Goal: Task Accomplishment & Management: Manage account settings

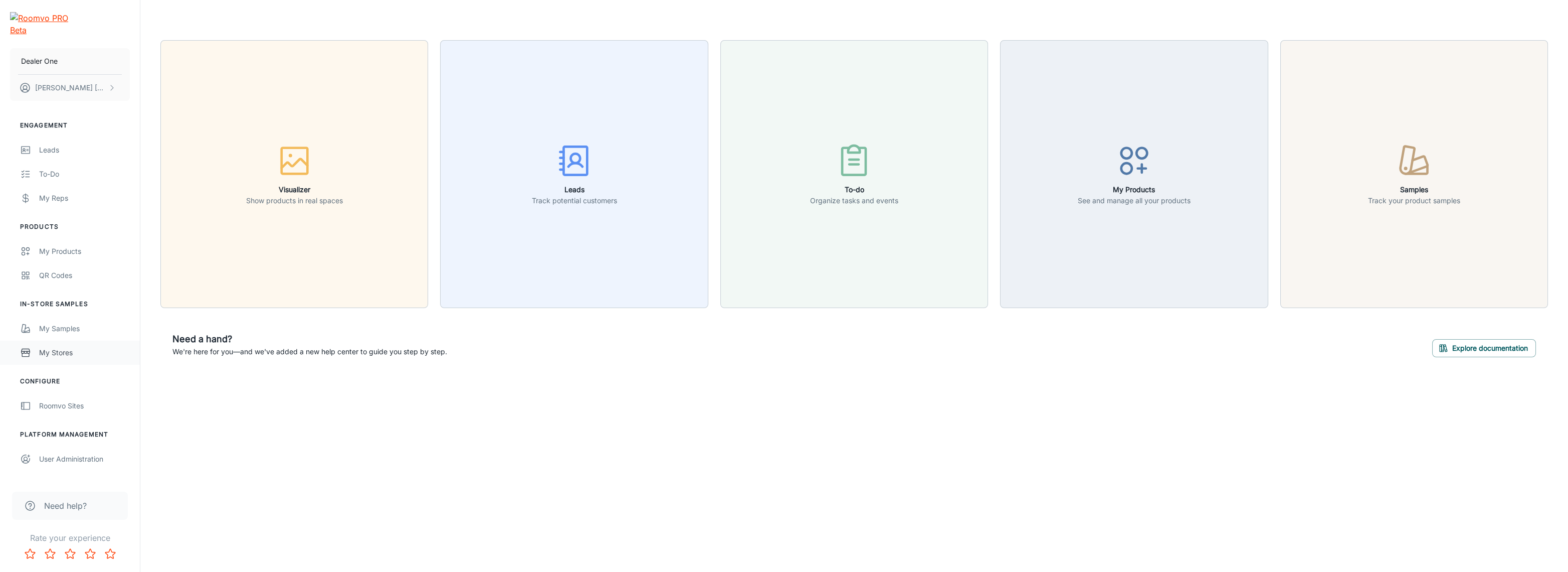
click at [81, 347] on link "My Stores" at bounding box center [70, 352] width 140 height 24
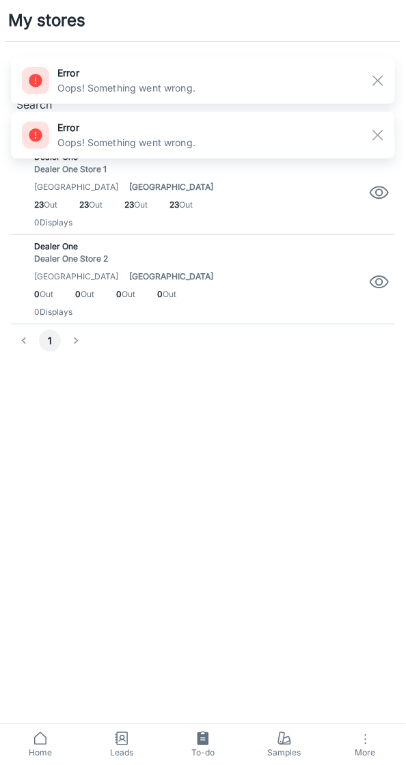
click at [382, 139] on rect "button" at bounding box center [378, 135] width 16 height 16
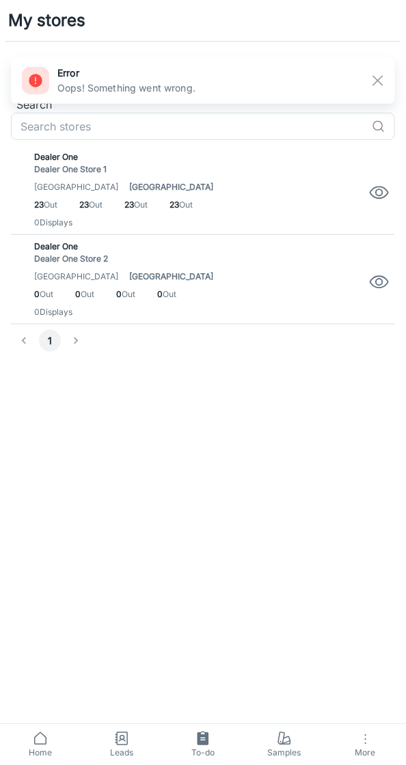
click at [379, 53] on div "error Oops! Something went wrong." at bounding box center [203, 80] width 384 height 55
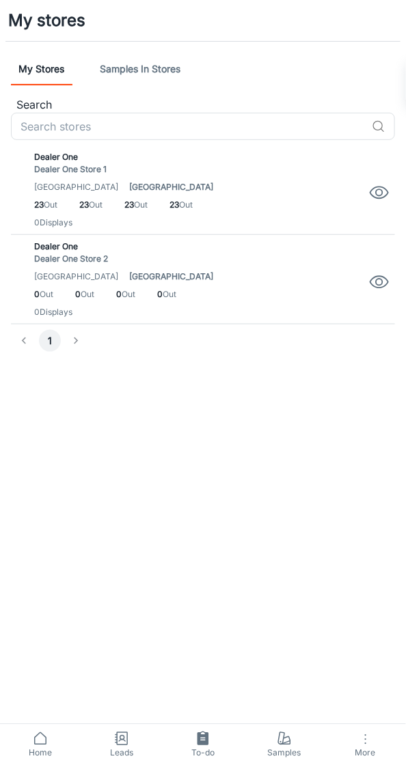
click at [375, 80] on div "error Oops! Something went wrong." at bounding box center [203, 80] width 384 height 46
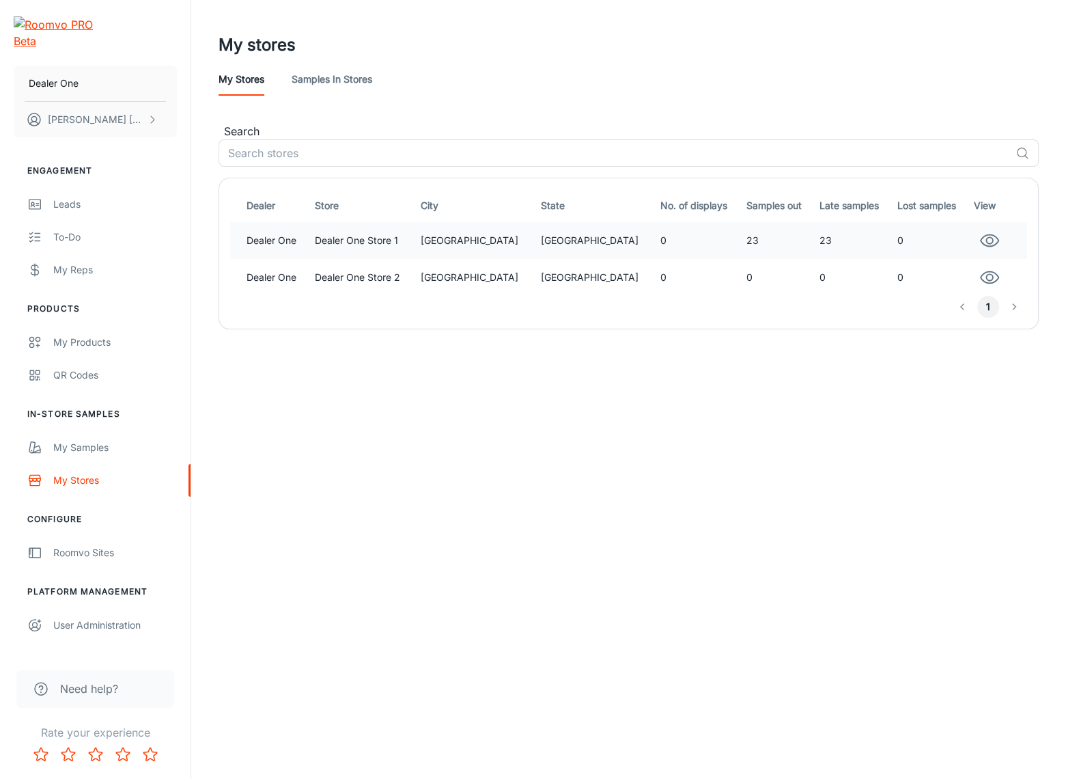
click at [767, 223] on td "23" at bounding box center [777, 240] width 73 height 37
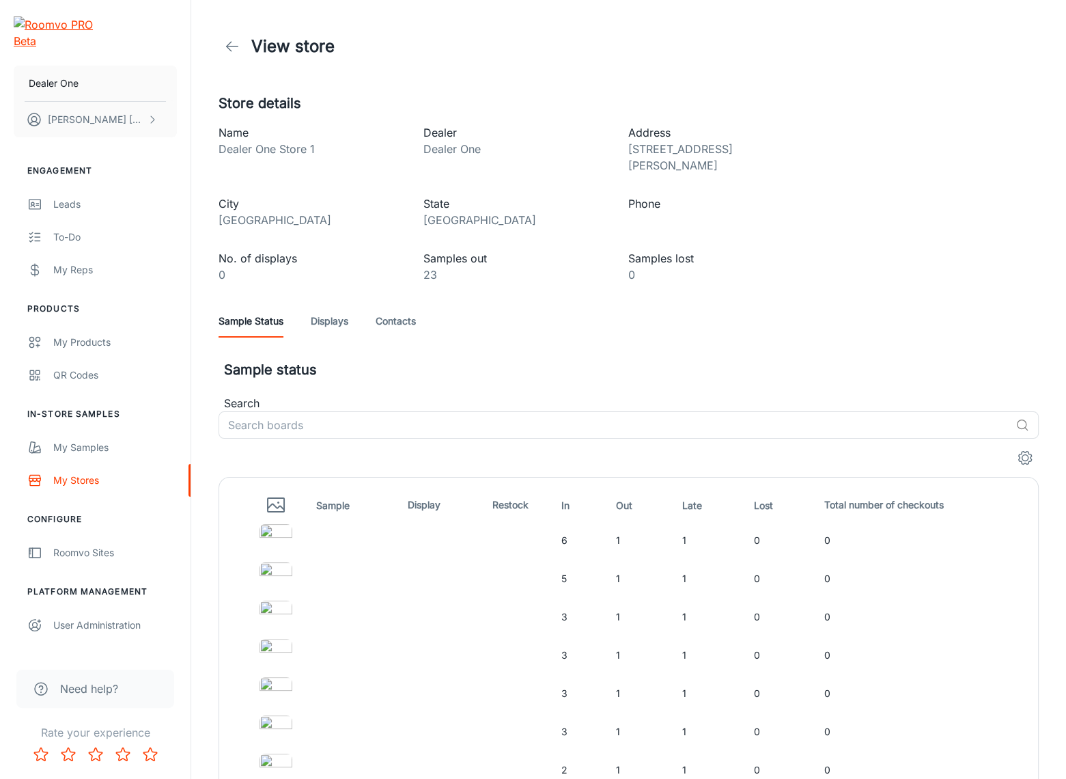
click at [427, 305] on div "Sample Status Displays Contacts" at bounding box center [629, 321] width 820 height 33
click at [415, 305] on link "Contacts" at bounding box center [396, 321] width 40 height 33
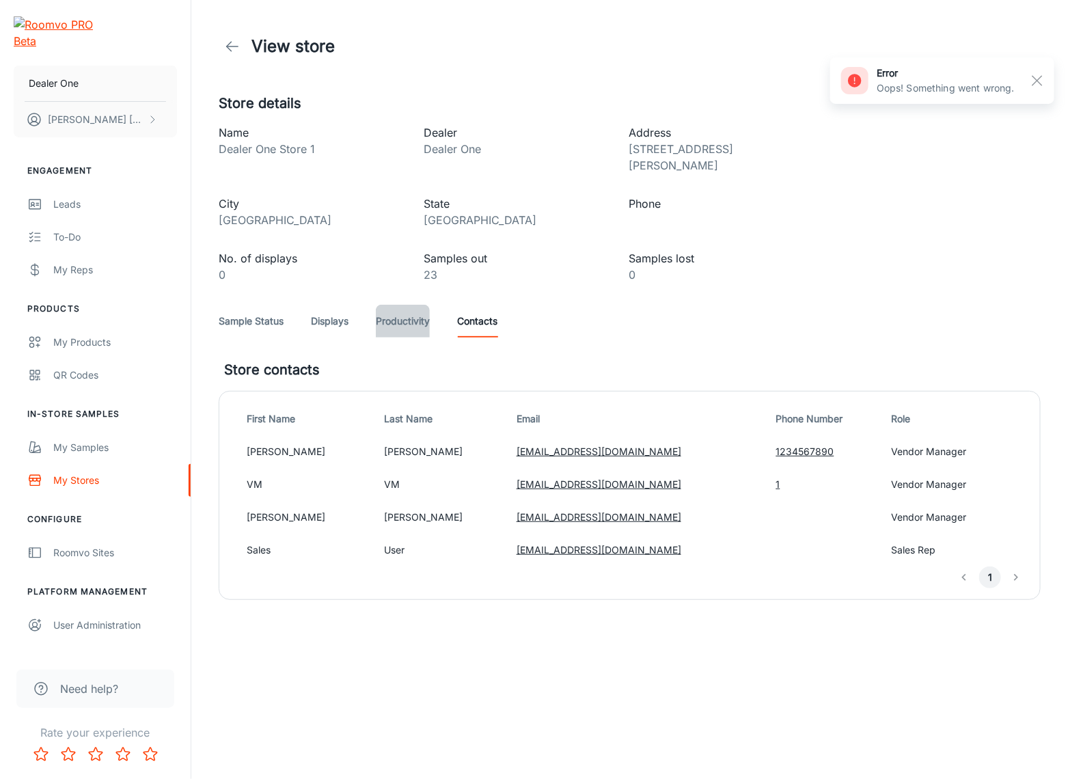
click at [420, 305] on link "Productivity" at bounding box center [403, 321] width 54 height 33
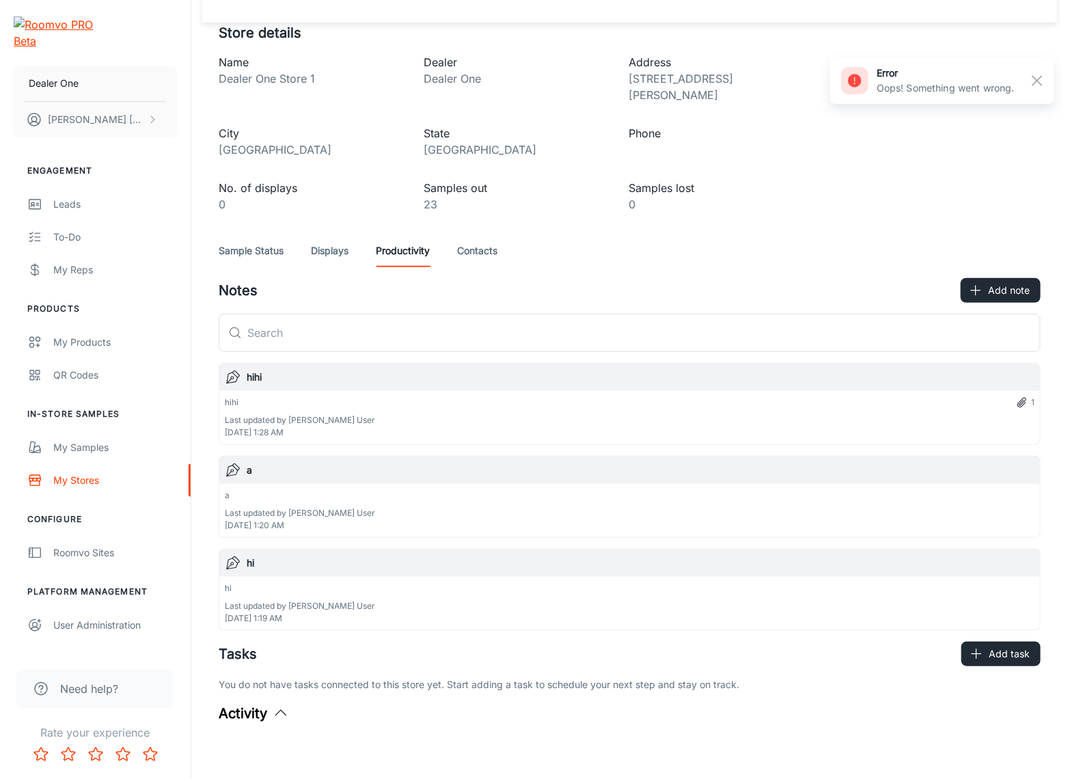
scroll to position [74, 0]
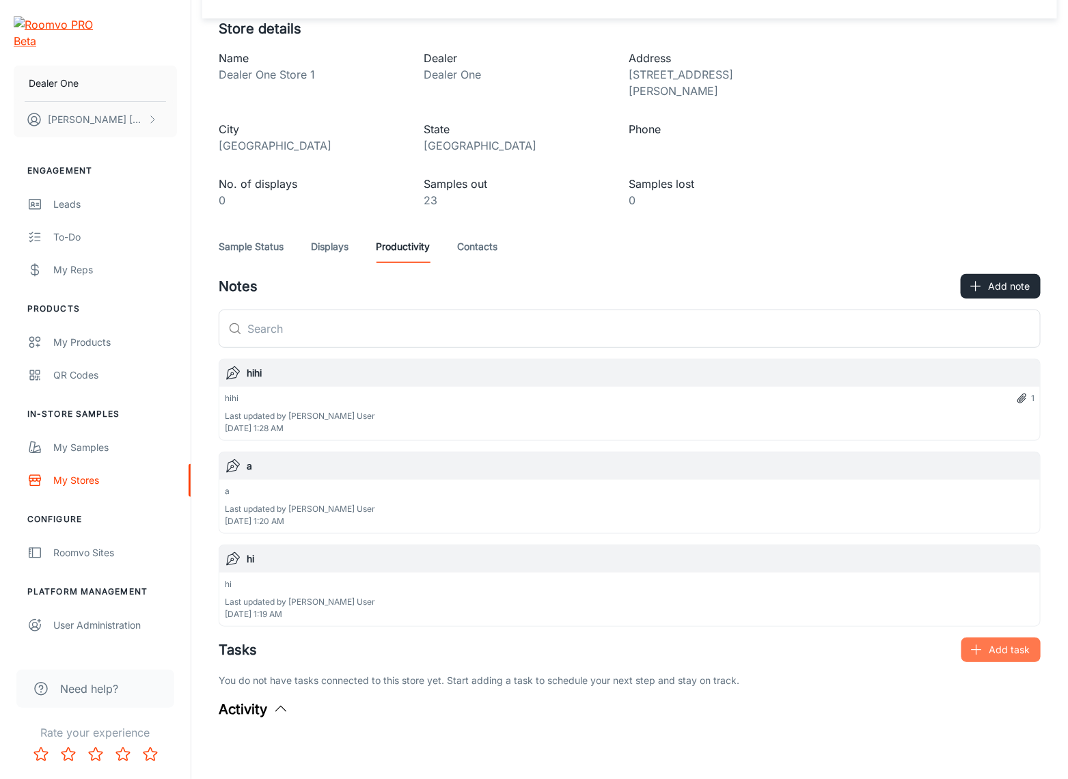
click at [993, 637] on button "Add task" at bounding box center [1000, 649] width 79 height 25
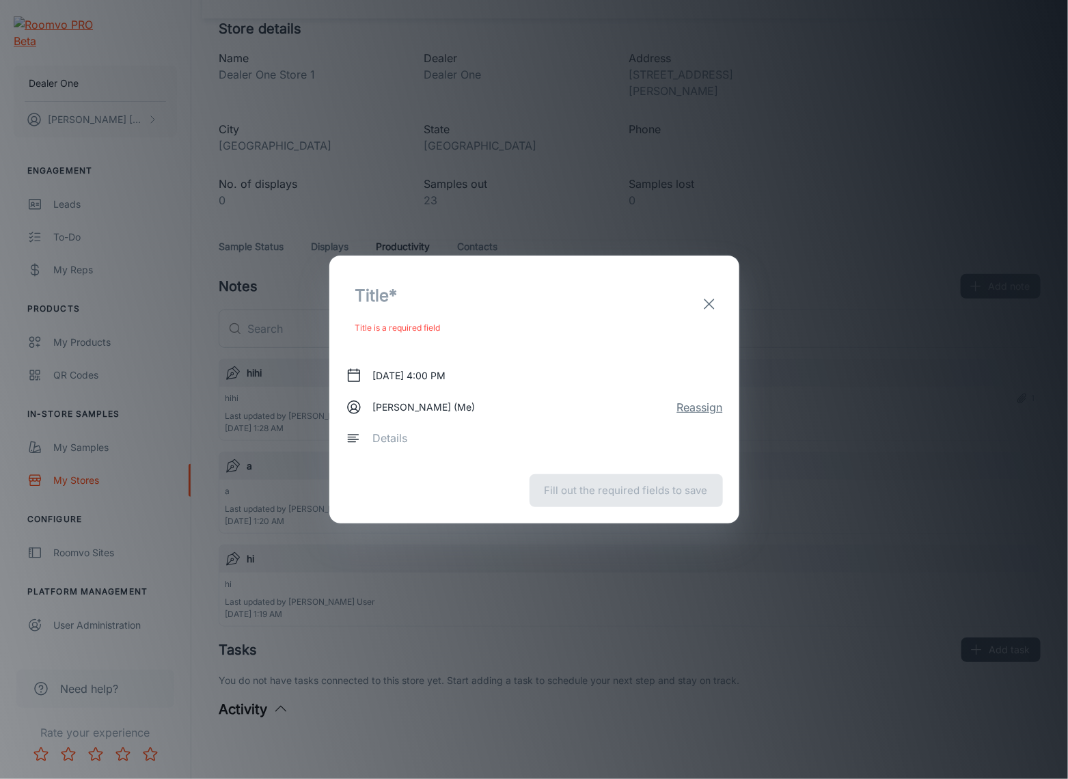
click at [714, 396] on div "[DATE] 4:00 PM [PERSON_NAME] (Me) Reassign x ​" at bounding box center [534, 404] width 377 height 105
click at [700, 401] on button "Reassign" at bounding box center [700, 407] width 46 height 16
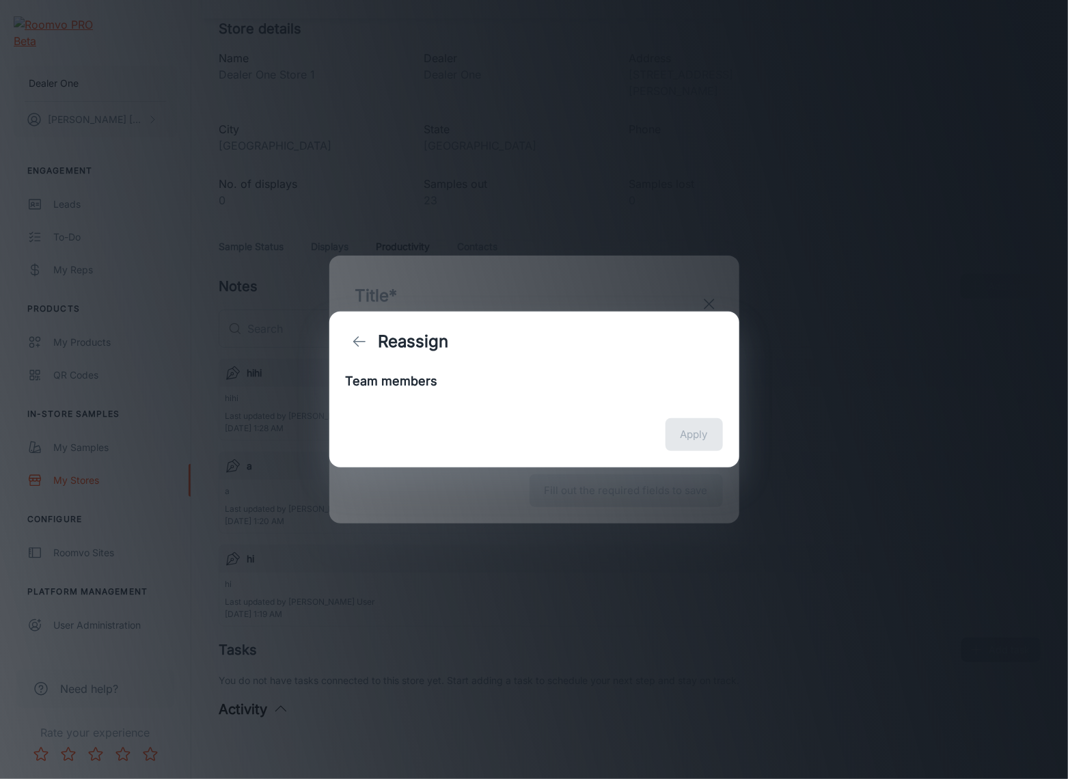
click at [509, 391] on ul at bounding box center [534, 396] width 377 height 11
click at [366, 345] on icon "back" at bounding box center [359, 341] width 16 height 16
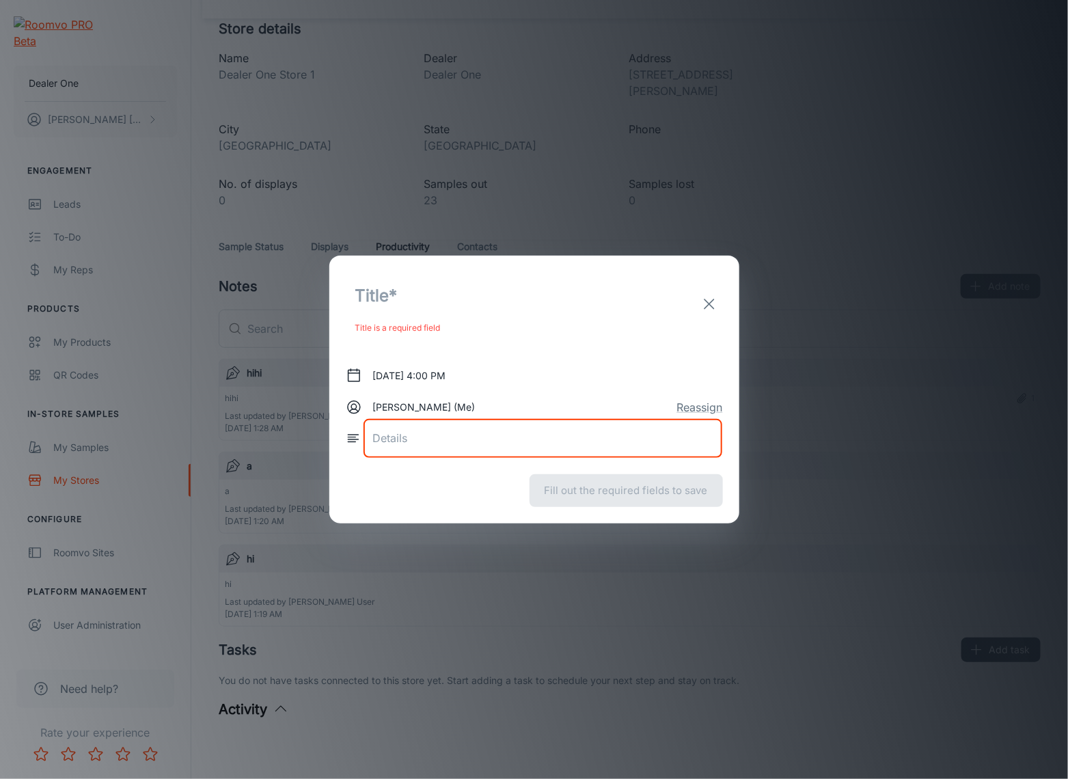
click at [517, 431] on textarea at bounding box center [543, 438] width 340 height 16
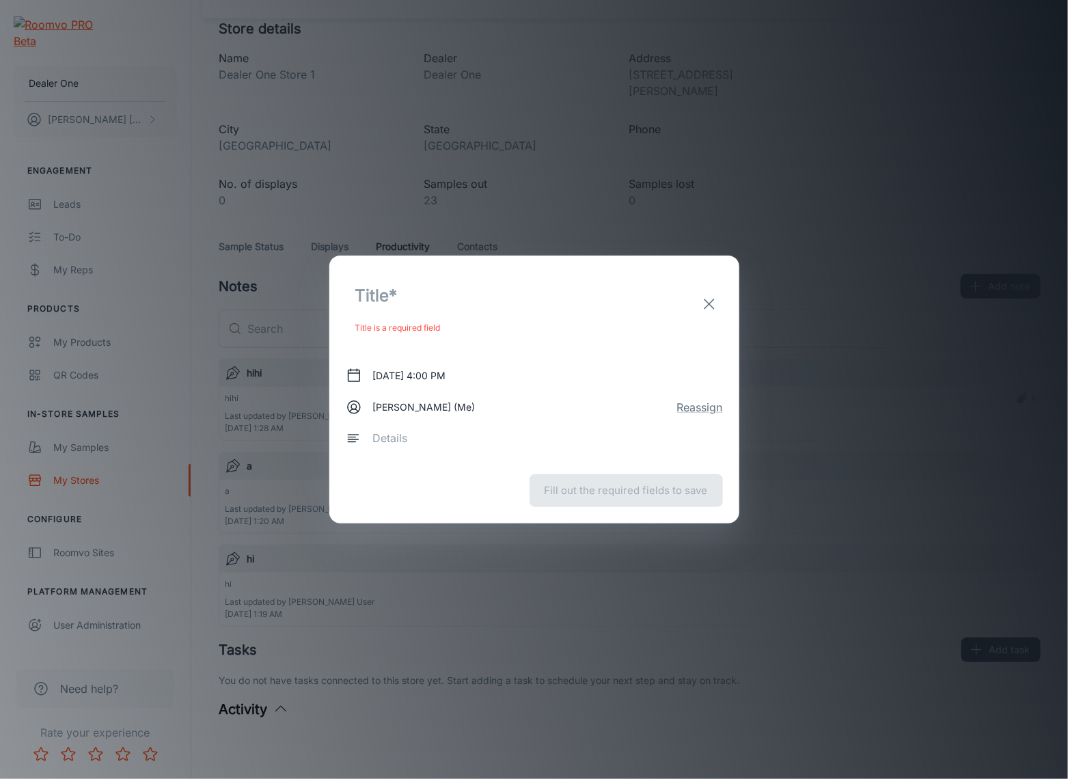
click at [462, 324] on p "Title is a required field" at bounding box center [483, 328] width 256 height 16
click at [458, 308] on input "text" at bounding box center [483, 295] width 275 height 46
click at [242, 125] on div "​ Title is a required field [DATE] 4:00 PM [PERSON_NAME] (Me) Reassign x ​ Fill…" at bounding box center [534, 389] width 1068 height 779
click at [708, 304] on line "exit" at bounding box center [709, 304] width 10 height 10
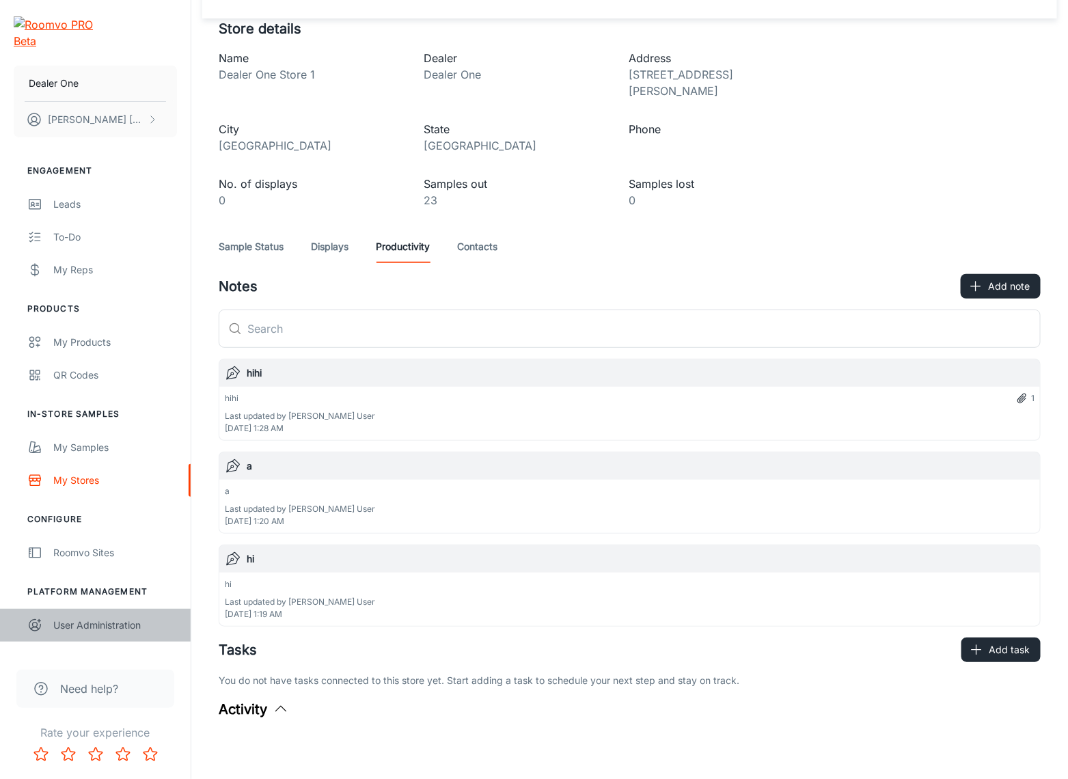
click at [116, 609] on link "User Administration" at bounding box center [95, 625] width 191 height 33
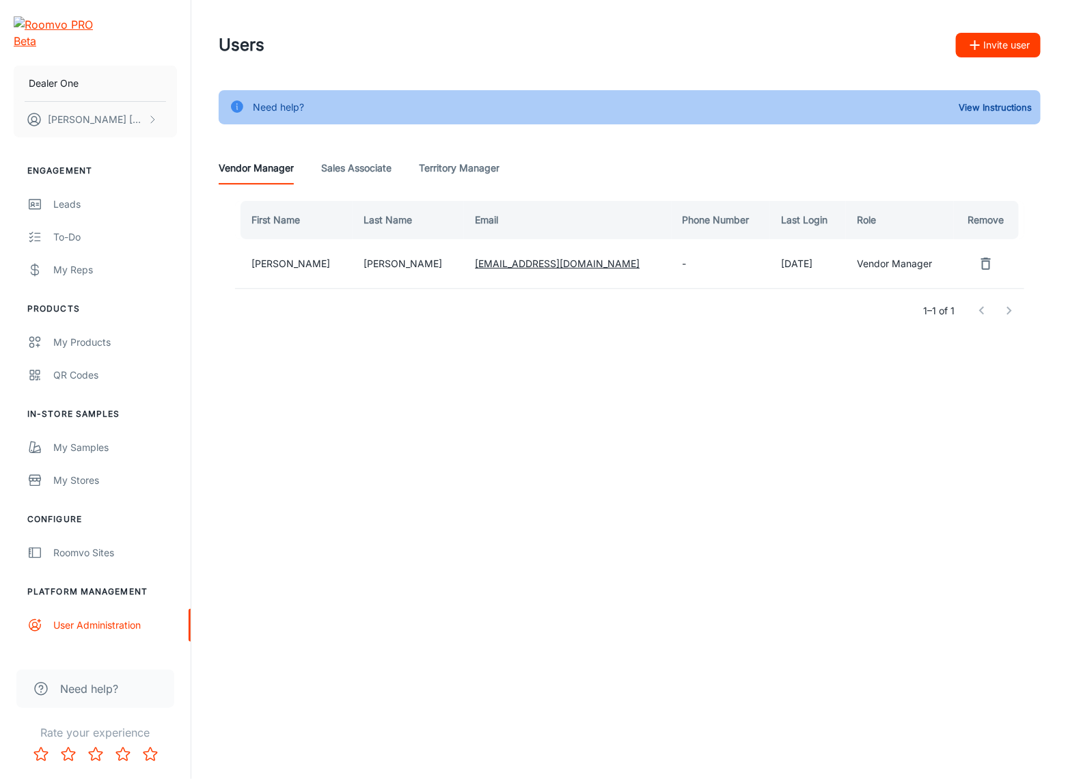
click at [378, 184] on div "First Name Last Name Email Phone Number Last Login Role Remove [PERSON_NAME] [E…" at bounding box center [630, 266] width 822 height 165
click at [379, 172] on Associate "Sales Associate" at bounding box center [356, 168] width 70 height 33
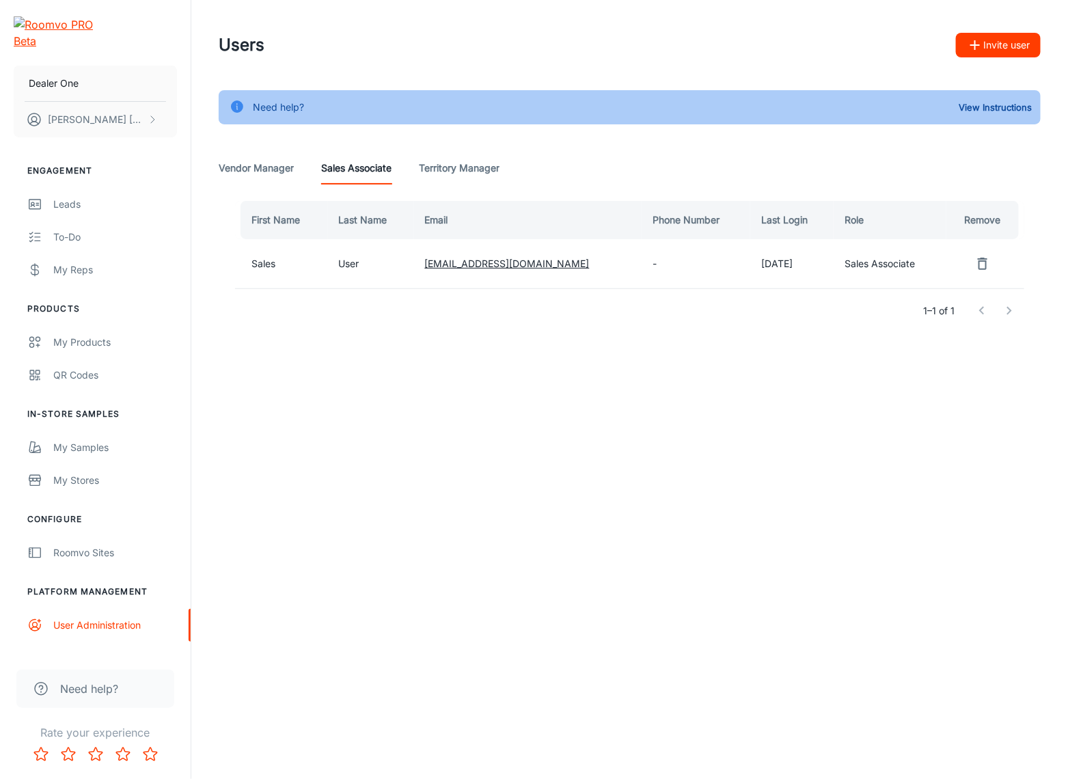
click at [467, 173] on Manager "Territory Manager" at bounding box center [459, 168] width 81 height 33
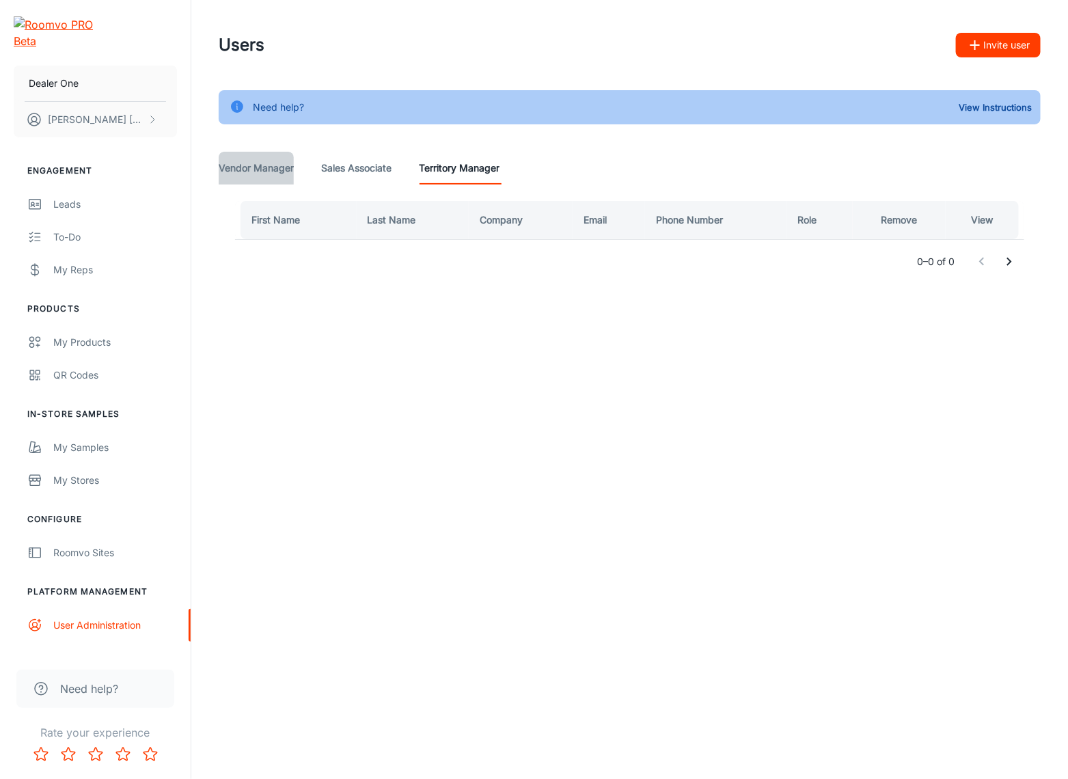
click at [246, 175] on Manager "Vendor Manager" at bounding box center [256, 168] width 75 height 33
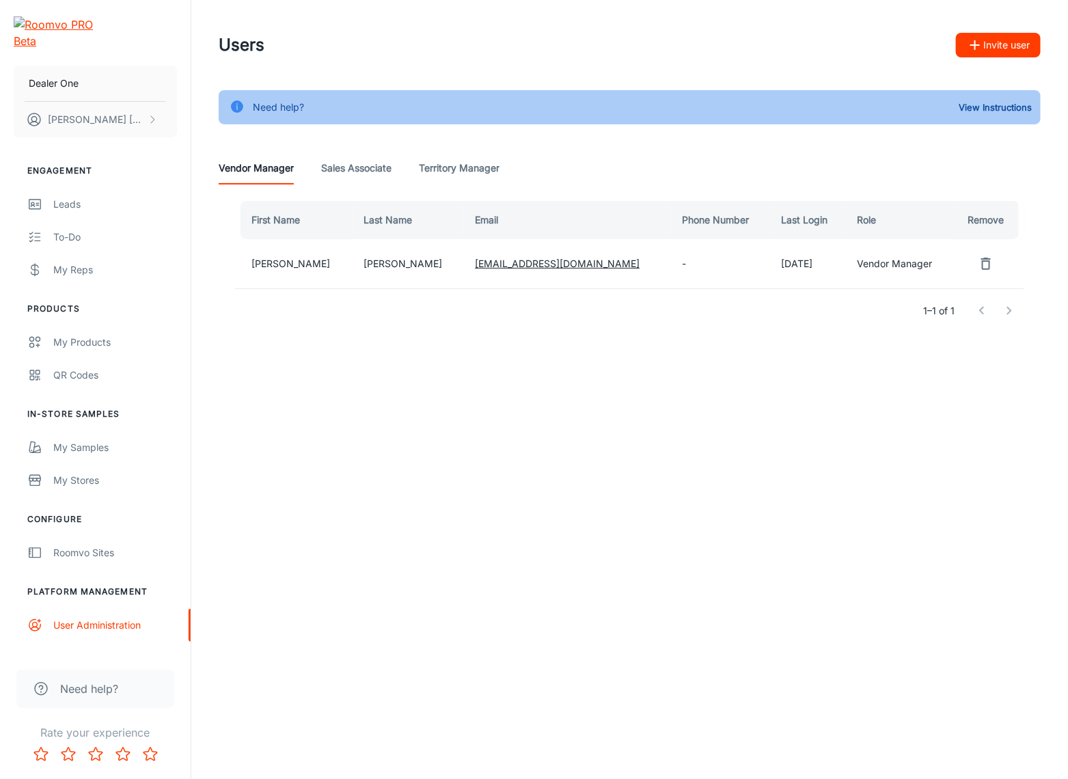
click at [988, 57] on div "Users Invite user" at bounding box center [630, 45] width 822 height 36
click at [991, 46] on button "Invite user" at bounding box center [998, 45] width 85 height 25
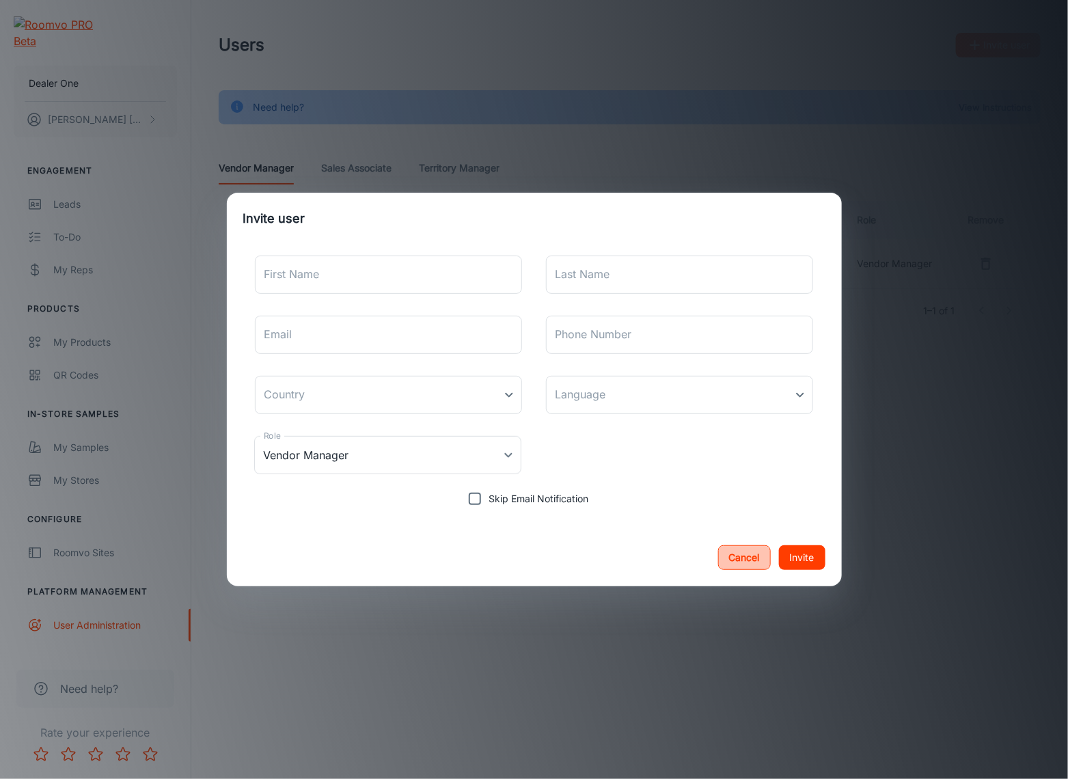
click at [725, 549] on button "Cancel" at bounding box center [744, 557] width 53 height 25
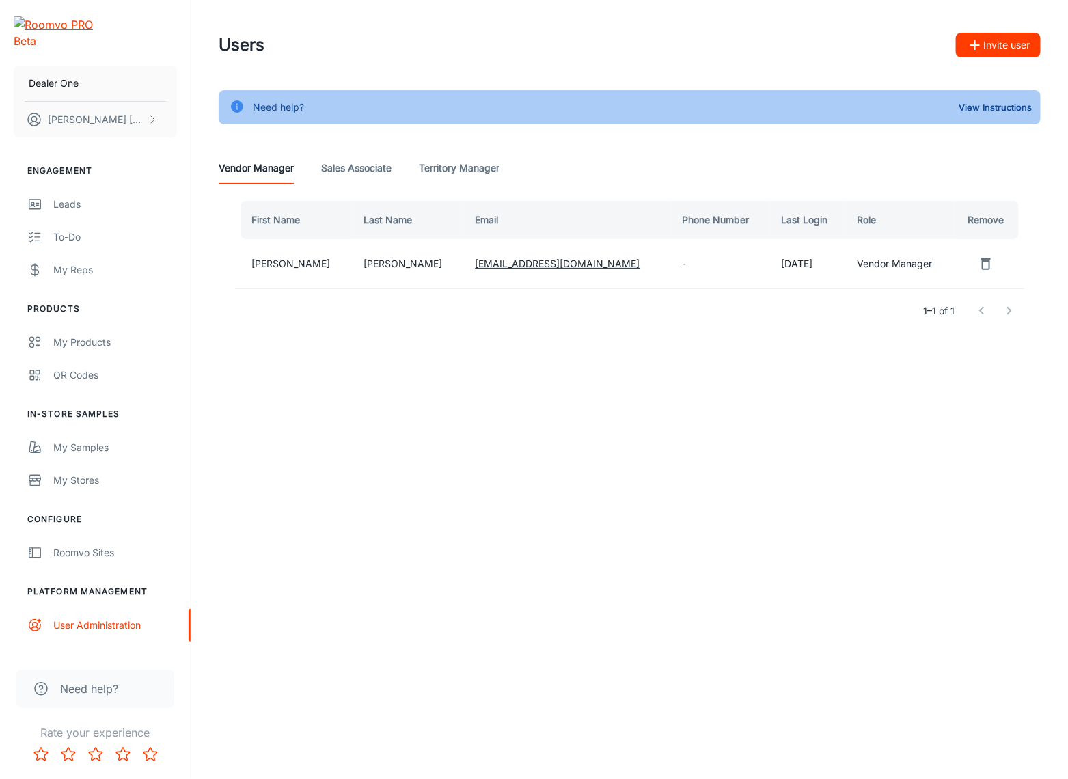
click at [466, 154] on Manager "Territory Manager" at bounding box center [459, 168] width 81 height 33
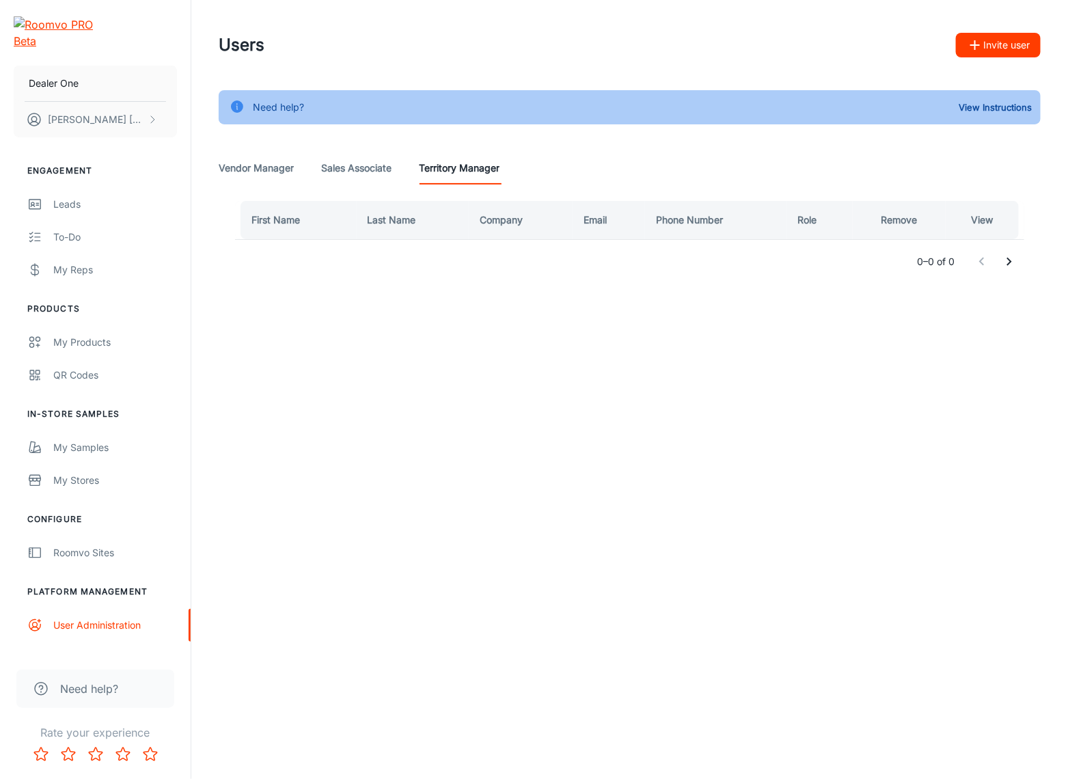
click at [986, 51] on button "Invite user" at bounding box center [998, 45] width 85 height 25
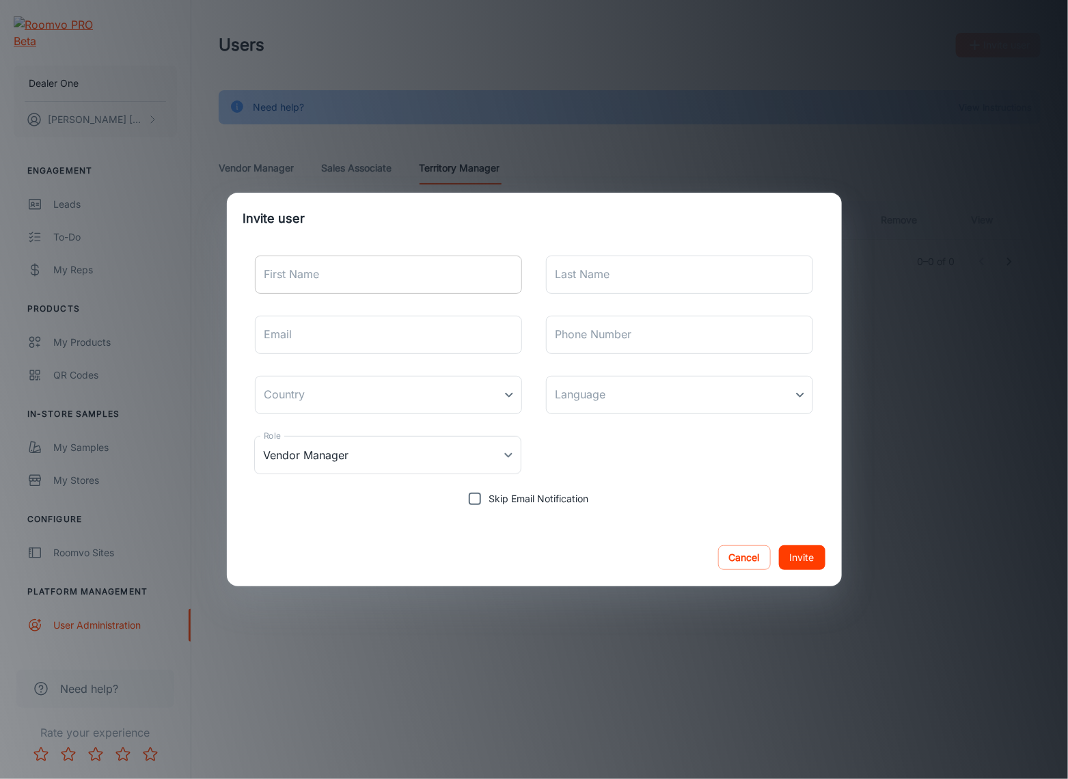
click at [381, 266] on input "First Name" at bounding box center [389, 274] width 268 height 38
type input "test"
drag, startPoint x: 638, startPoint y: 283, endPoint x: 639, endPoint y: 291, distance: 8.2
click at [638, 282] on input "Last Name" at bounding box center [680, 274] width 268 height 38
type input "test"
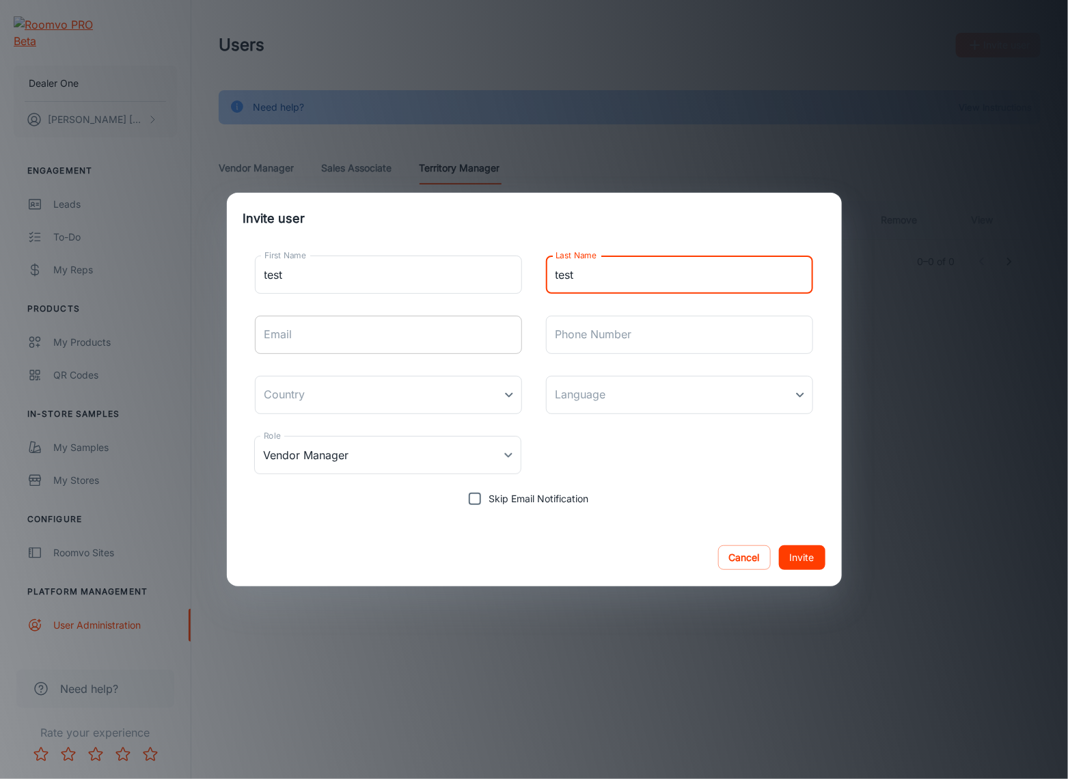
click at [376, 346] on input "Email" at bounding box center [389, 335] width 268 height 38
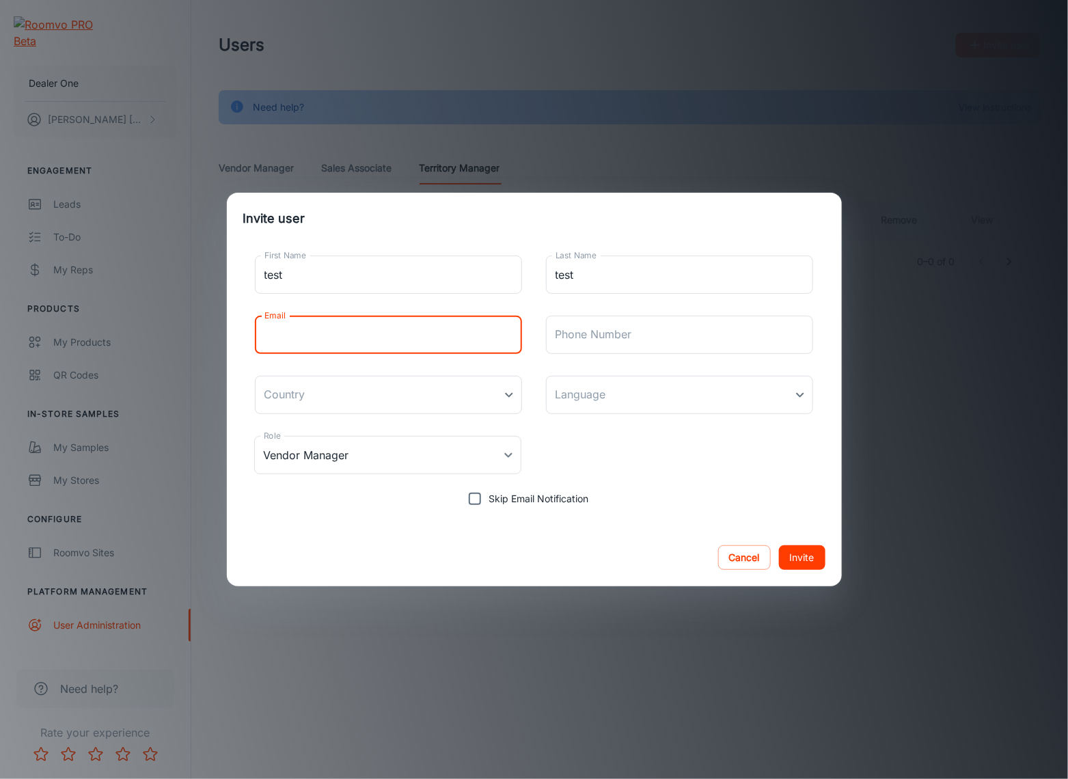
type input "[EMAIL_ADDRESS][DOMAIN_NAME]"
drag, startPoint x: 382, startPoint y: 333, endPoint x: 221, endPoint y: 346, distance: 161.7
click at [219, 346] on div "Invite user First Name test First Name Last Name test Last Name Email [EMAIL_AD…" at bounding box center [534, 389] width 1068 height 779
click at [367, 328] on input "Email" at bounding box center [389, 335] width 268 height 38
type input "[EMAIL_ADDRESS][DOMAIN_NAME]"
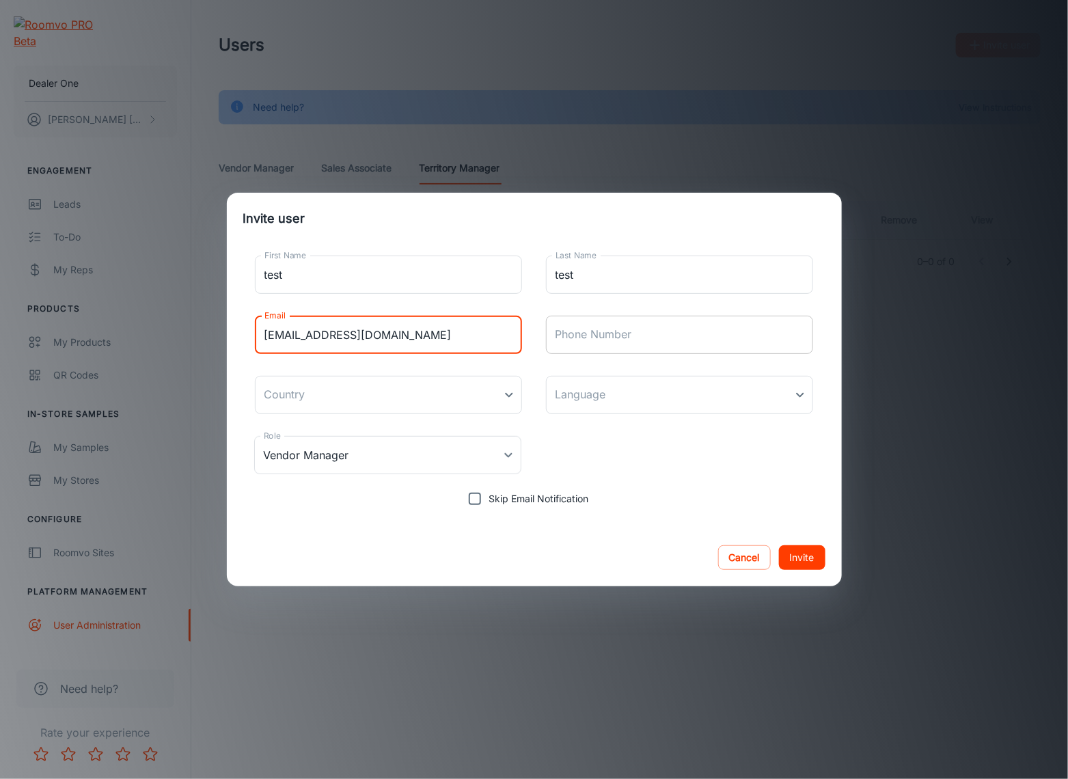
click at [603, 339] on input "Phone Number" at bounding box center [680, 335] width 268 height 38
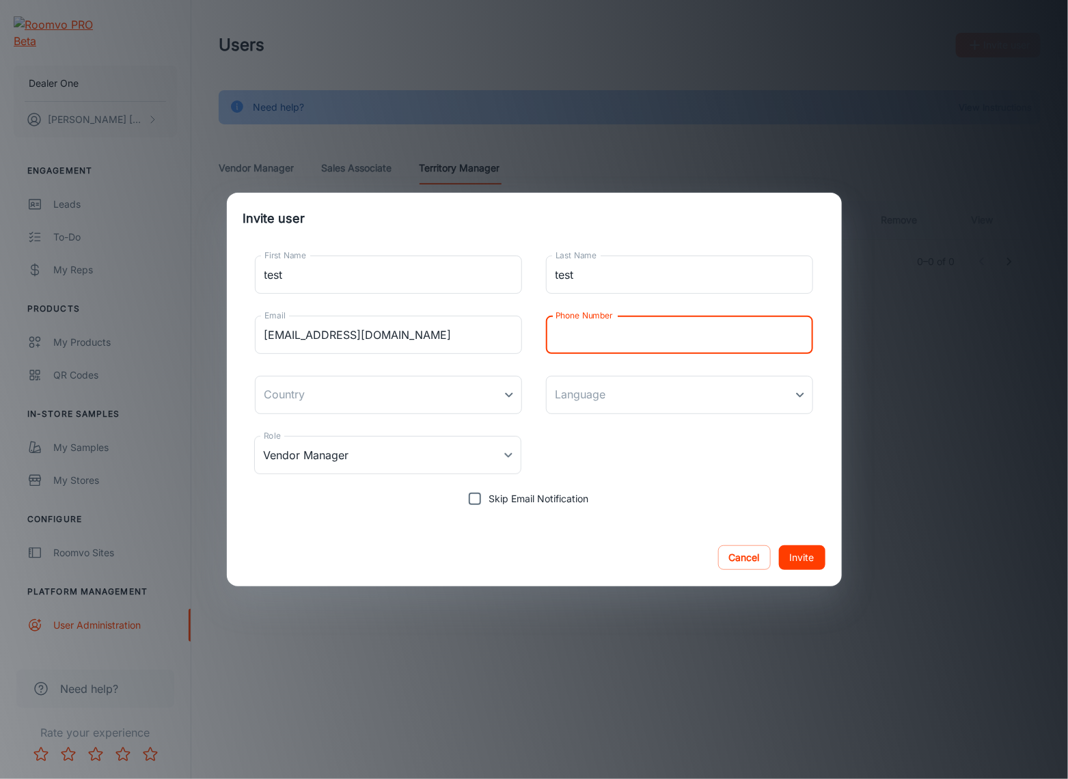
type input "1234567890"
click at [486, 396] on body "Dealer One [PERSON_NAME] Engagement Leads To-do My Reps Products My Products QR…" at bounding box center [534, 389] width 1068 height 779
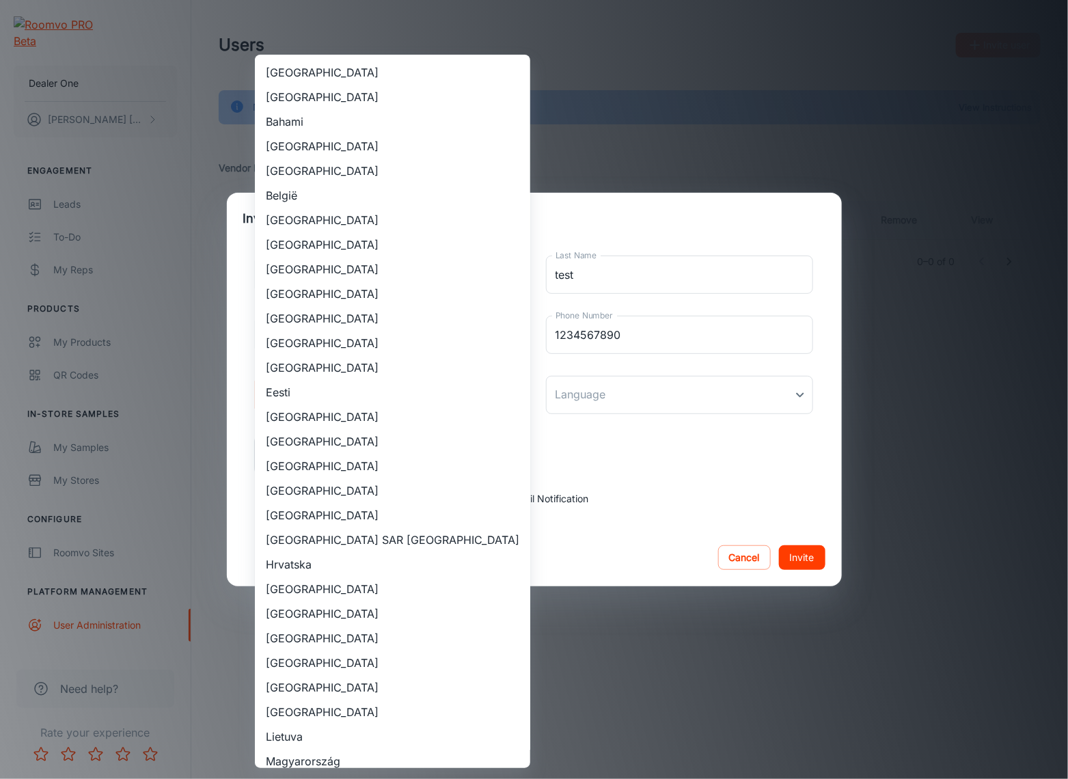
click at [337, 257] on li "[GEOGRAPHIC_DATA]" at bounding box center [392, 269] width 275 height 25
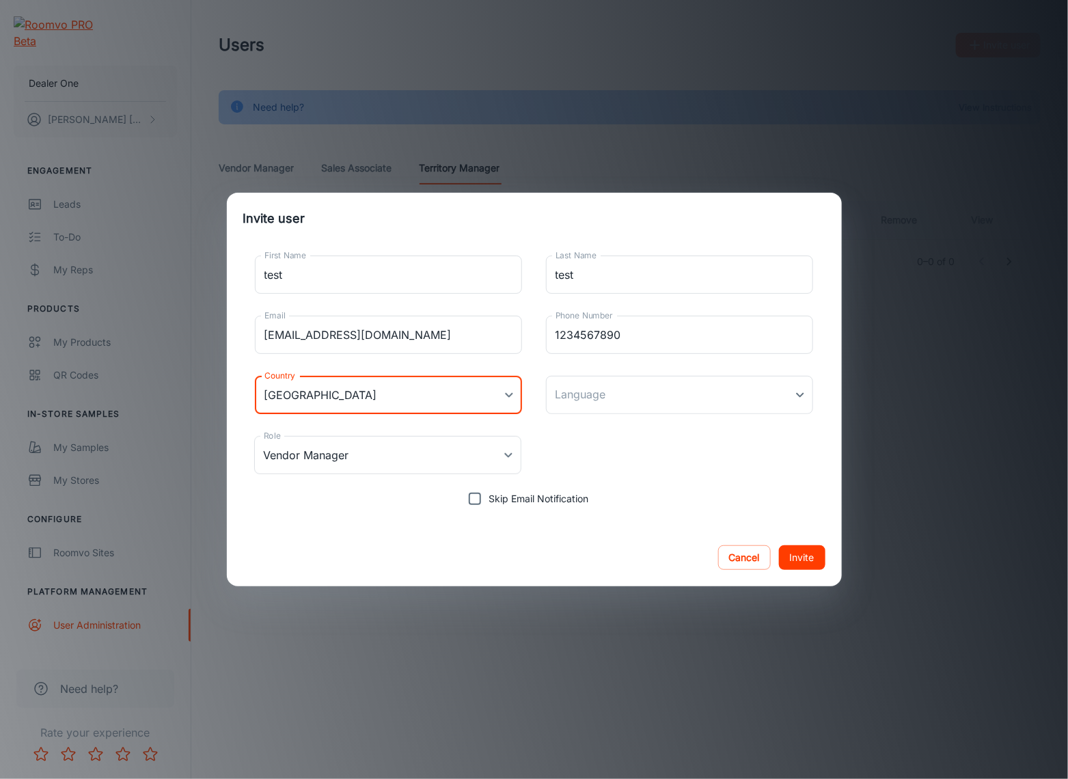
click at [385, 391] on body "Dealer One [PERSON_NAME] Engagement Leads To-do My Reps Products My Products QR…" at bounding box center [534, 389] width 1068 height 779
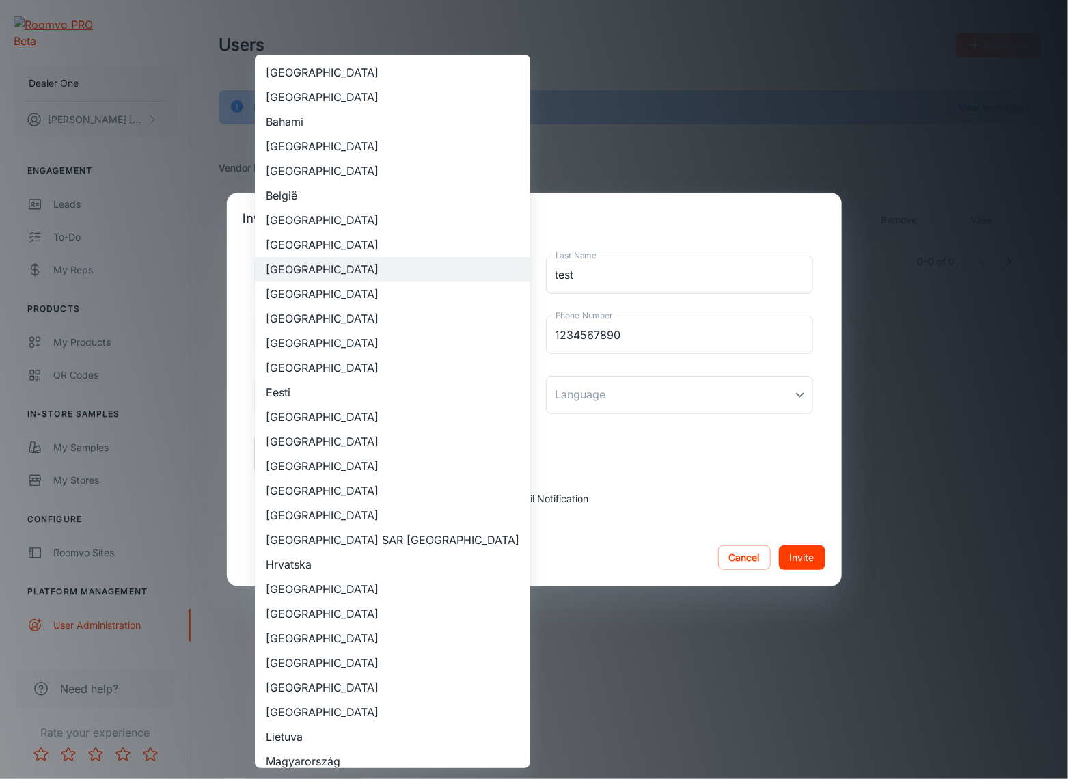
click at [324, 245] on li "[GEOGRAPHIC_DATA]" at bounding box center [392, 244] width 275 height 25
type input "[GEOGRAPHIC_DATA]"
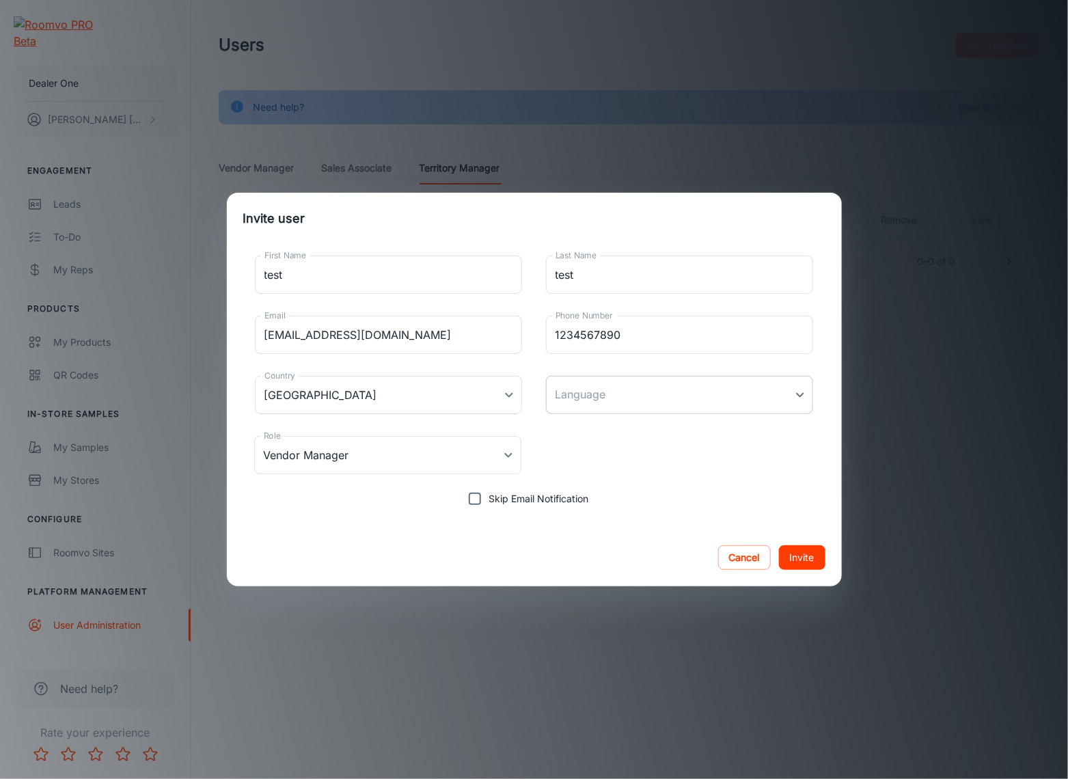
click at [574, 408] on body "Dealer One [PERSON_NAME] Engagement Leads To-do My Reps Products My Products QR…" at bounding box center [534, 389] width 1068 height 779
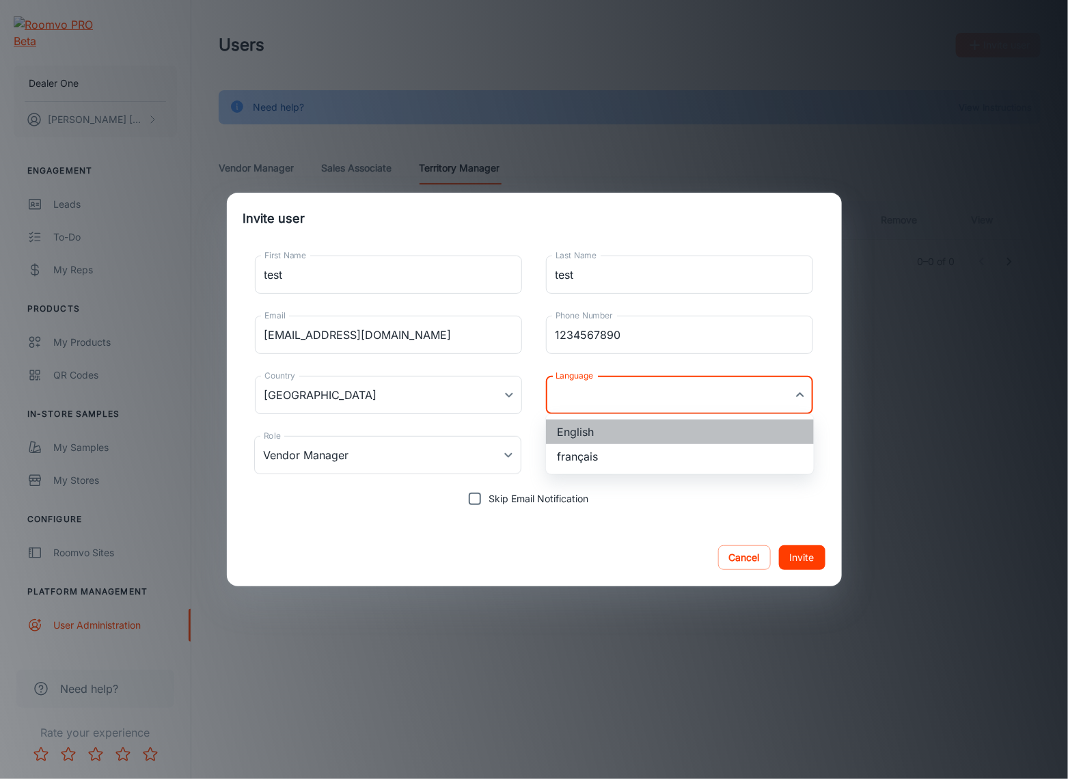
click at [585, 436] on li "English" at bounding box center [680, 431] width 268 height 25
type input "en-ca"
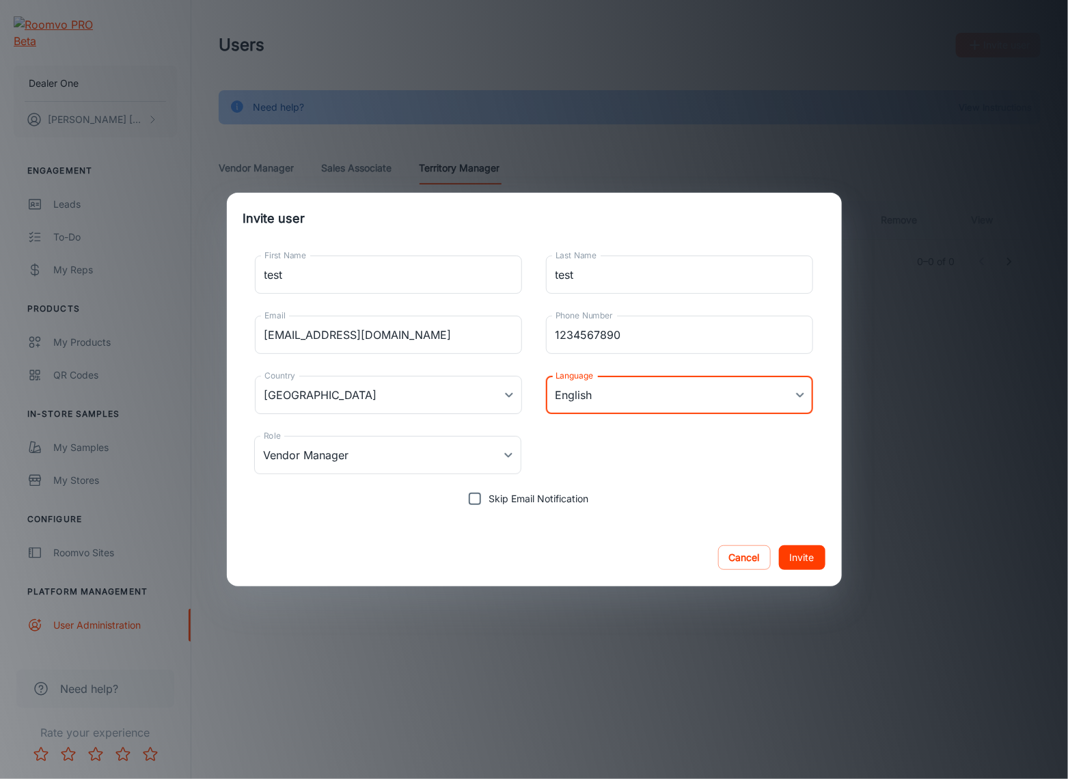
click at [808, 561] on button "Invite" at bounding box center [802, 557] width 46 height 25
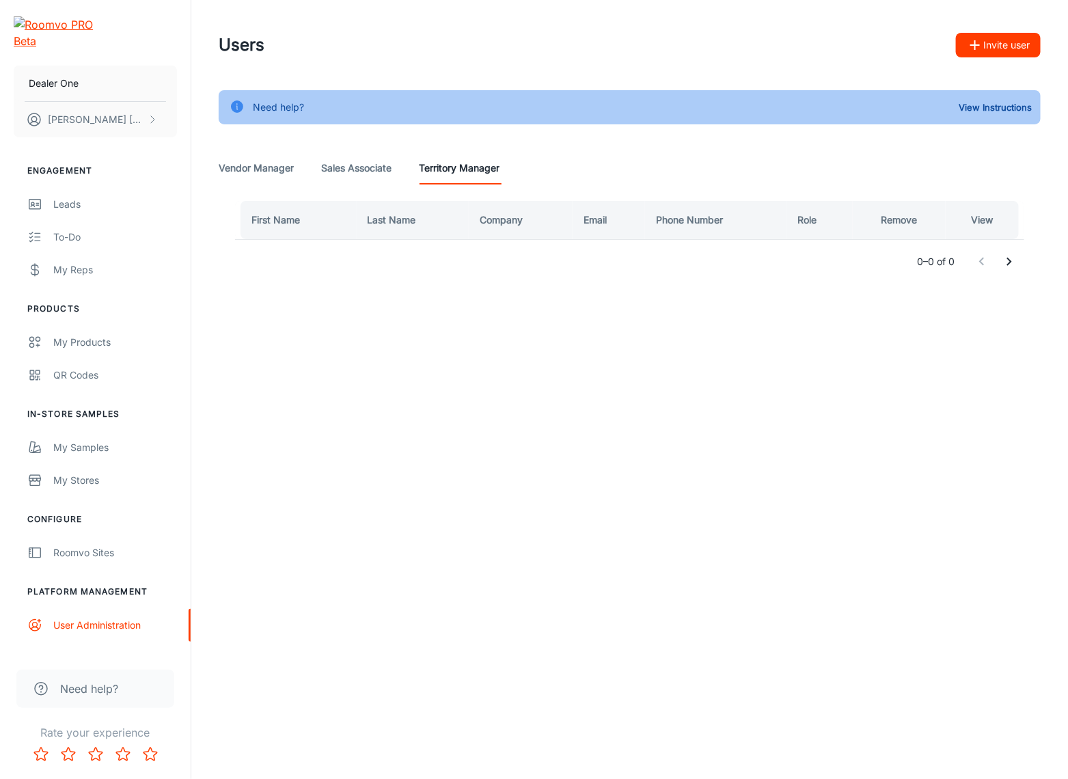
click at [233, 169] on Manager "Vendor Manager" at bounding box center [256, 168] width 75 height 33
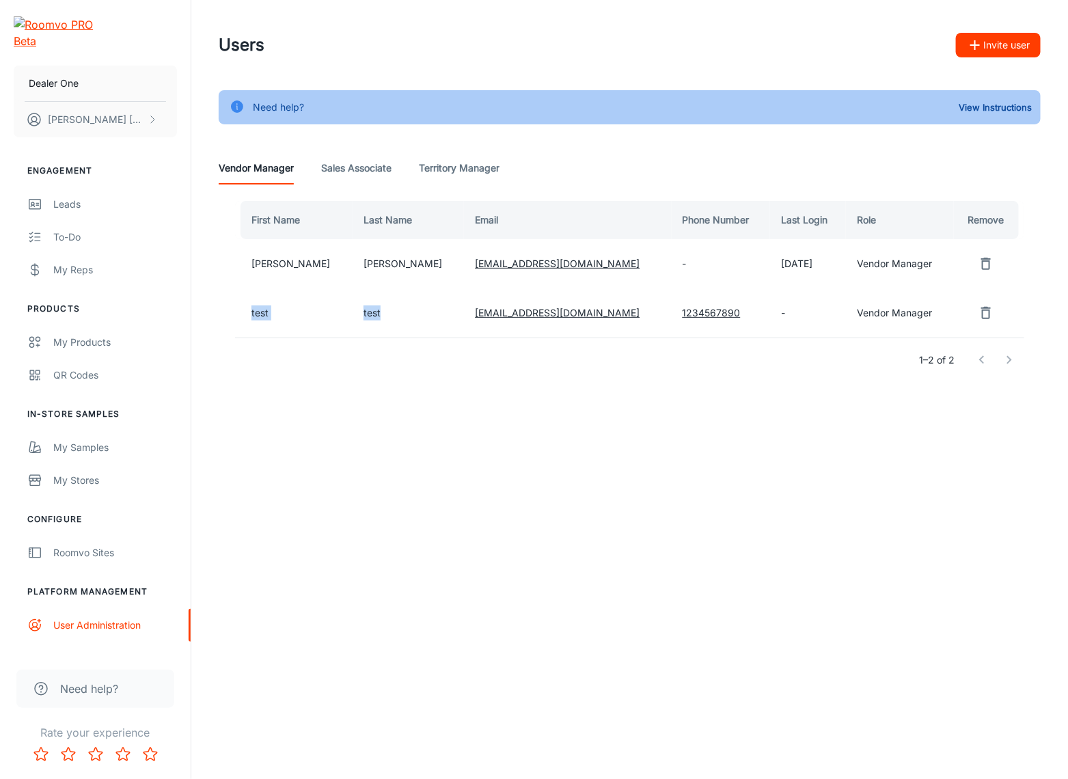
drag, startPoint x: 238, startPoint y: 296, endPoint x: 405, endPoint y: 322, distance: 169.3
click at [405, 322] on tr "test test [EMAIL_ADDRESS][DOMAIN_NAME] 1234567890 - Vendor Manager" at bounding box center [629, 312] width 789 height 49
click at [405, 322] on td "test" at bounding box center [407, 312] width 111 height 49
click at [105, 473] on div "My Stores" at bounding box center [115, 480] width 124 height 15
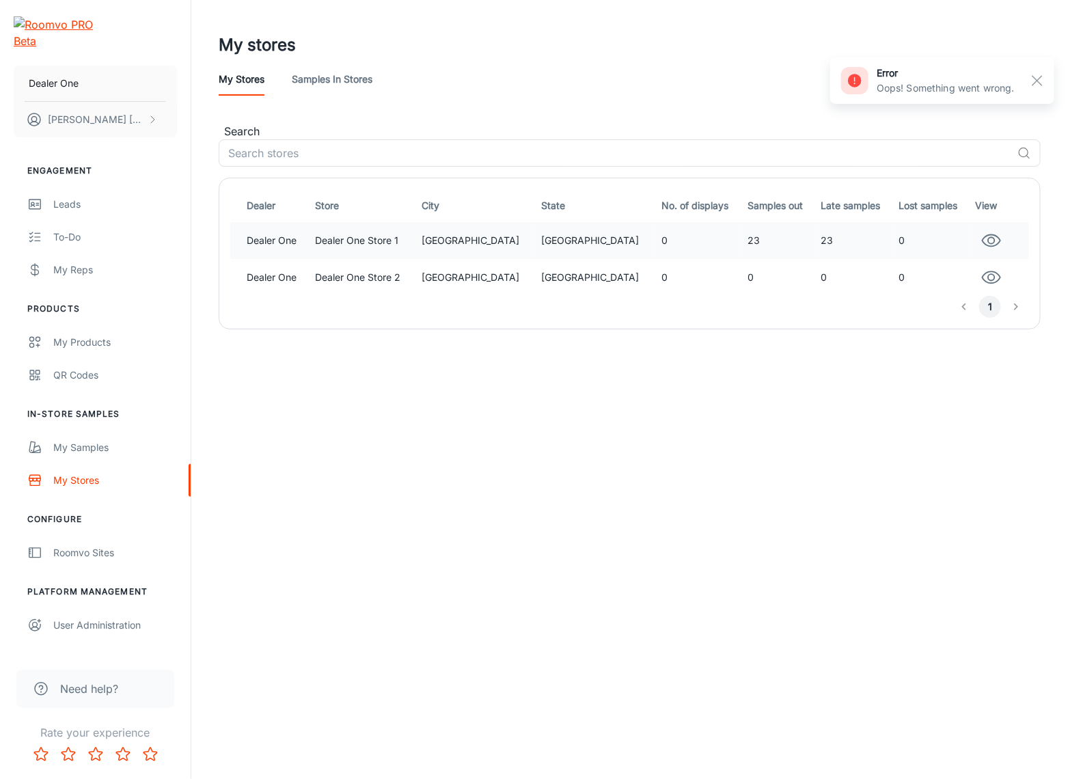
click at [395, 246] on td "Dealer One Store 1" at bounding box center [362, 240] width 107 height 37
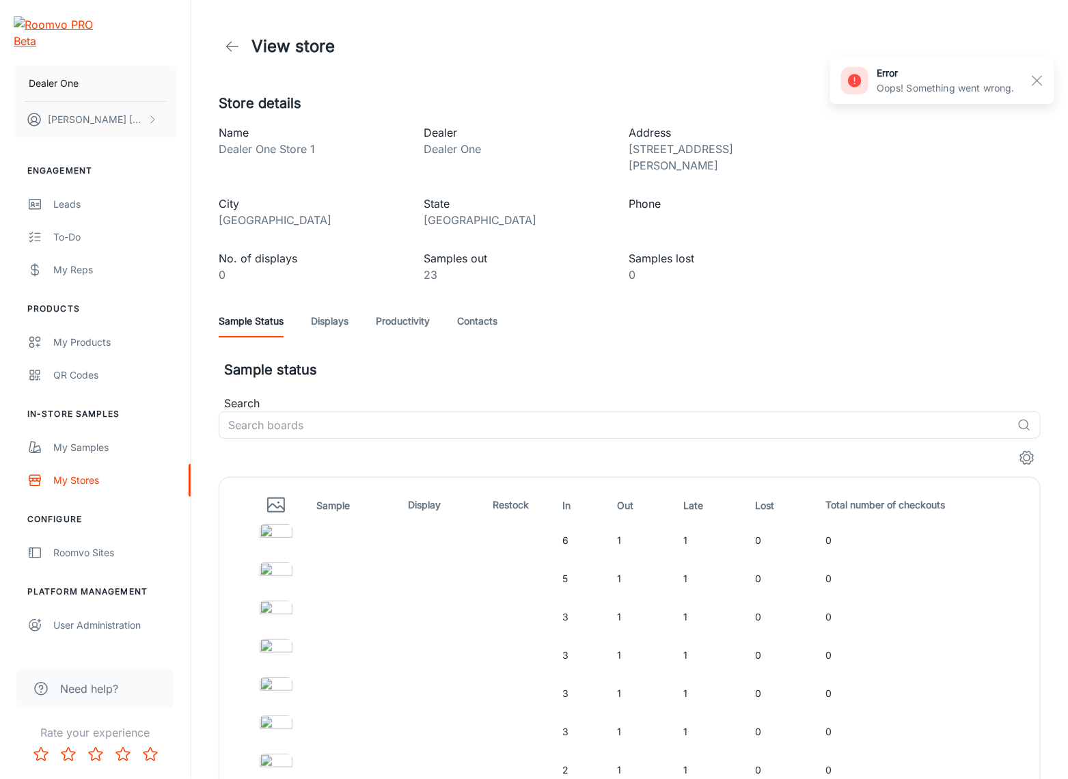
click at [385, 305] on link "Productivity" at bounding box center [403, 321] width 54 height 33
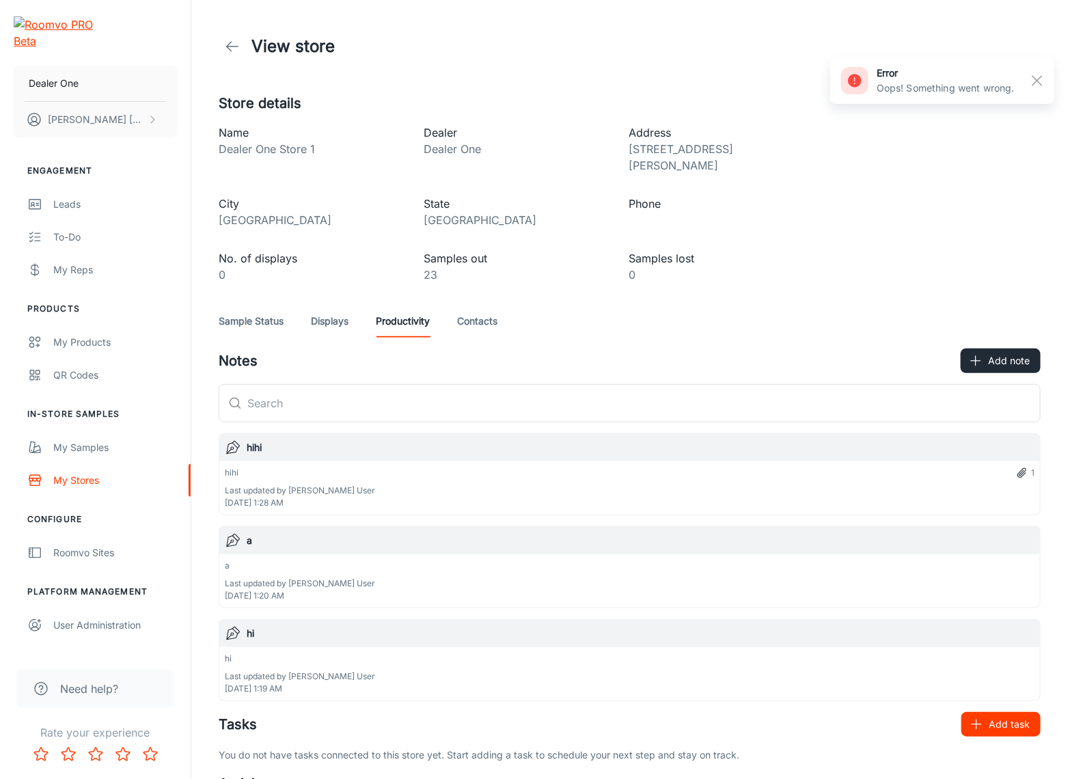
click at [981, 712] on button "Add task" at bounding box center [1000, 724] width 79 height 25
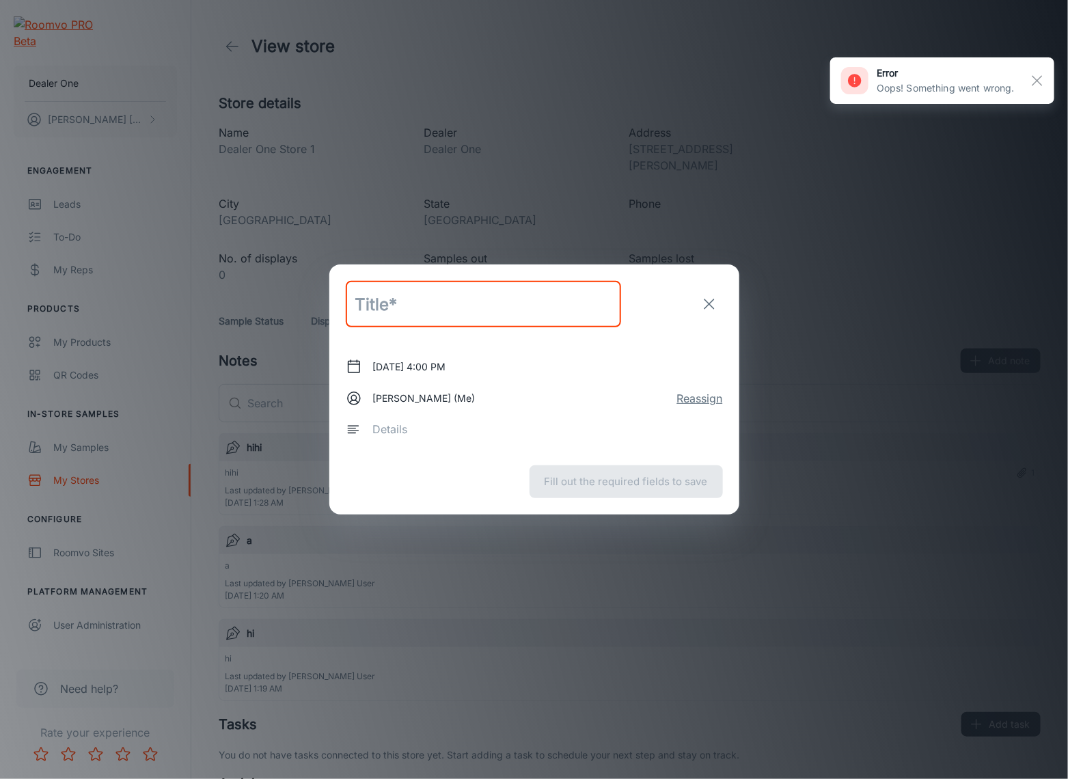
click at [690, 399] on button "Reassign" at bounding box center [700, 398] width 46 height 16
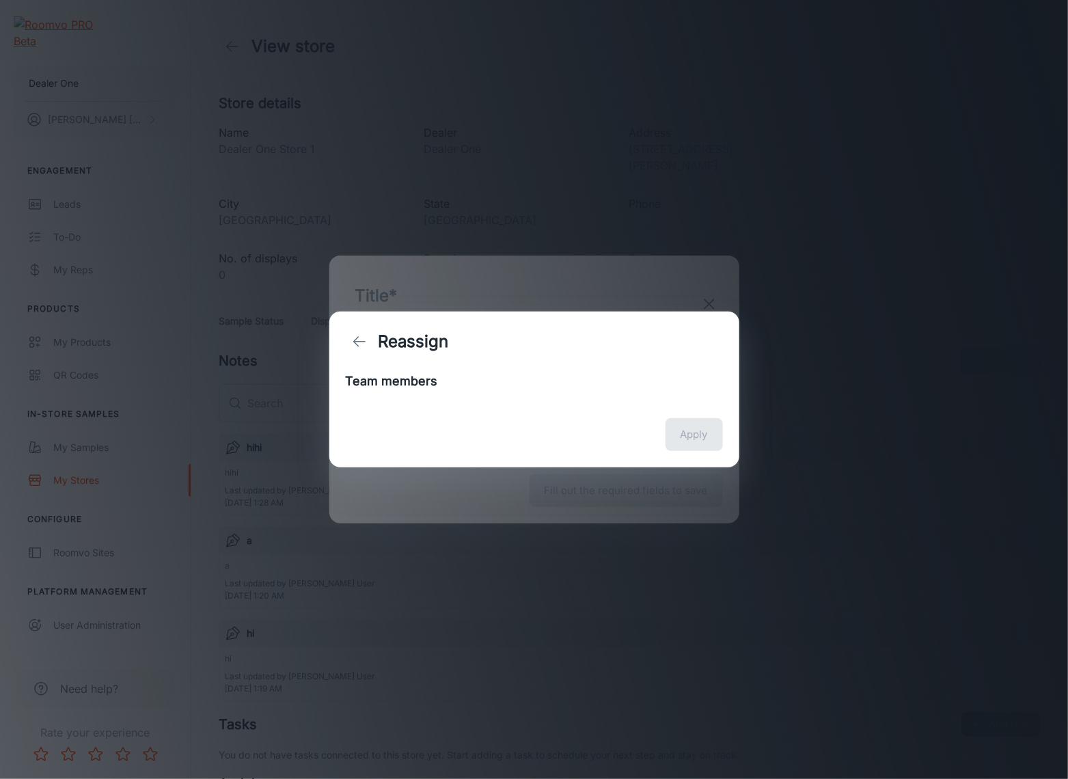
click at [486, 400] on ul at bounding box center [534, 396] width 377 height 11
click at [479, 396] on ul at bounding box center [534, 396] width 377 height 11
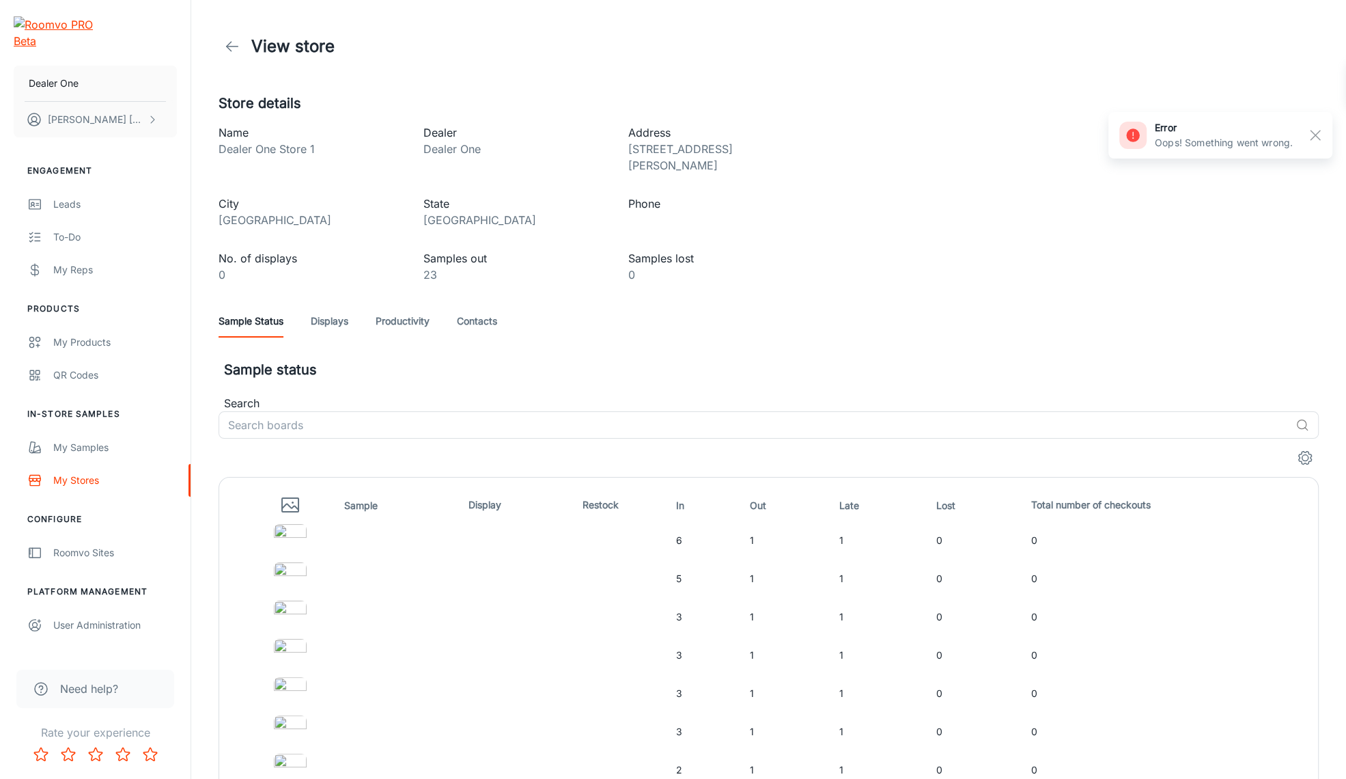
click at [410, 305] on link "Productivity" at bounding box center [403, 321] width 54 height 33
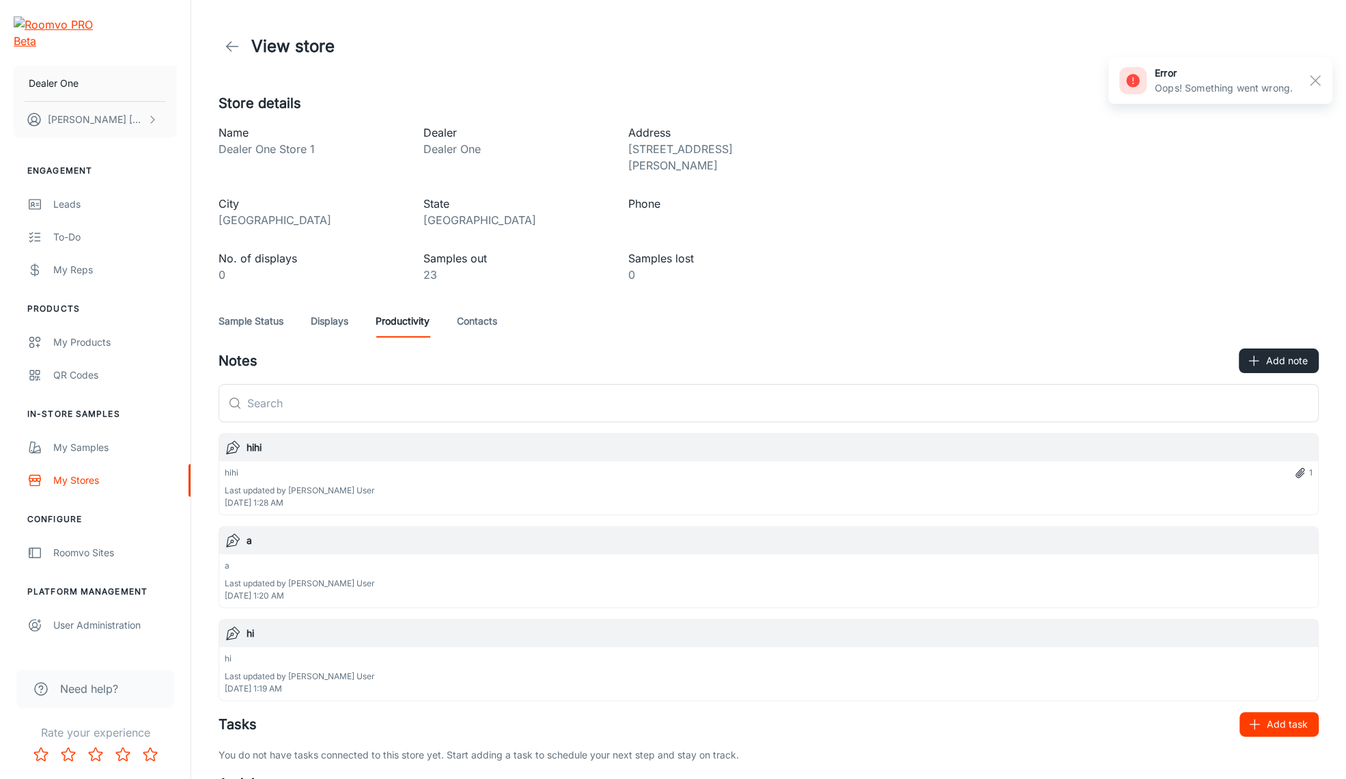
click at [1067, 712] on button "Add task" at bounding box center [1279, 724] width 79 height 25
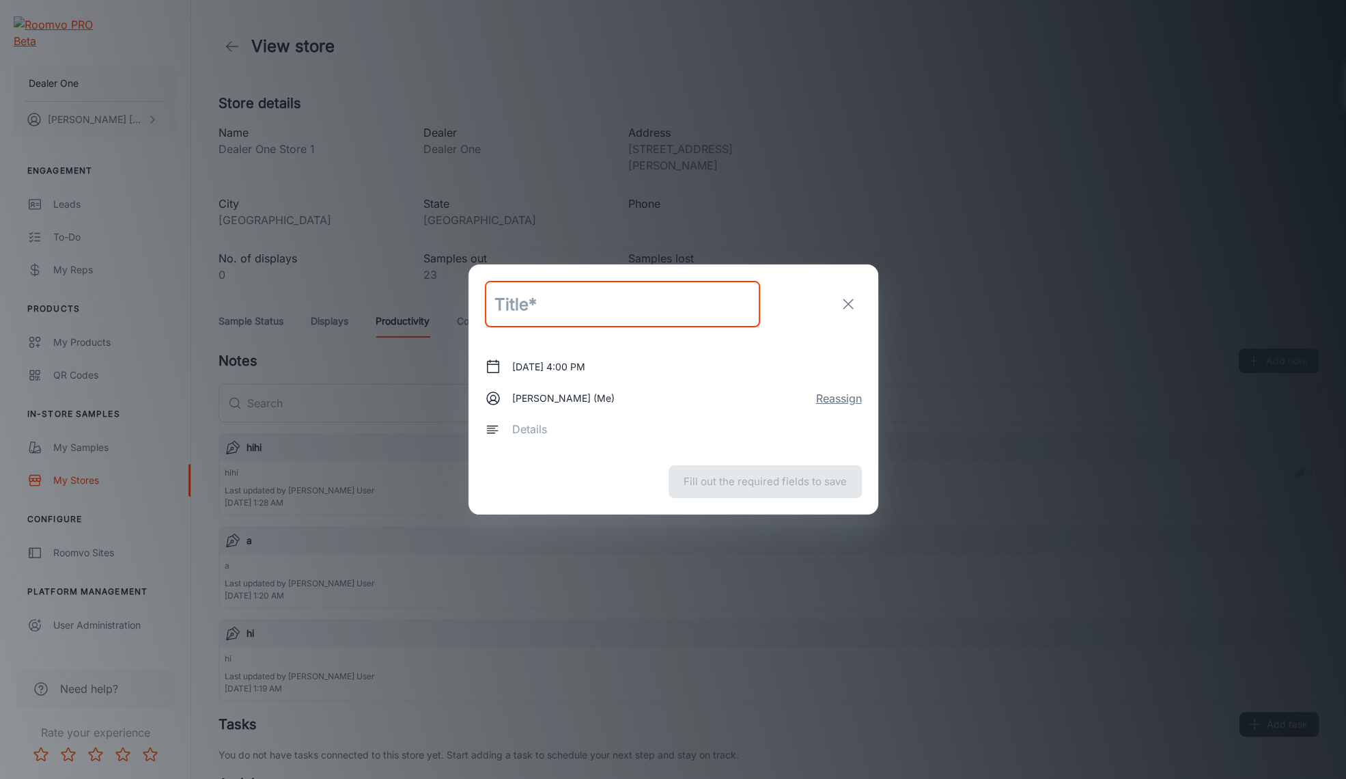
click at [836, 398] on div "[DATE] 4:00 PM [PERSON_NAME] (Me) Reassign x ​" at bounding box center [673, 396] width 377 height 105
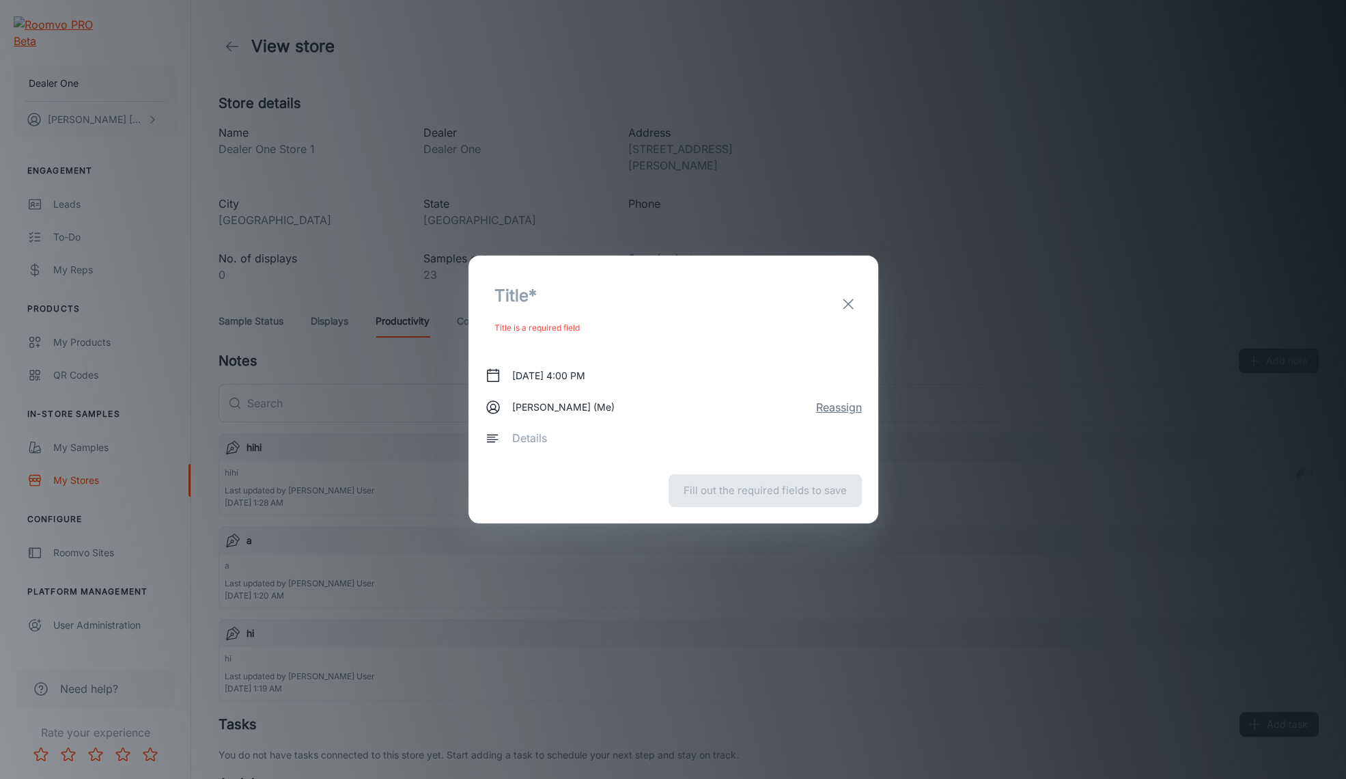
click at [836, 406] on button "Reassign" at bounding box center [839, 407] width 46 height 16
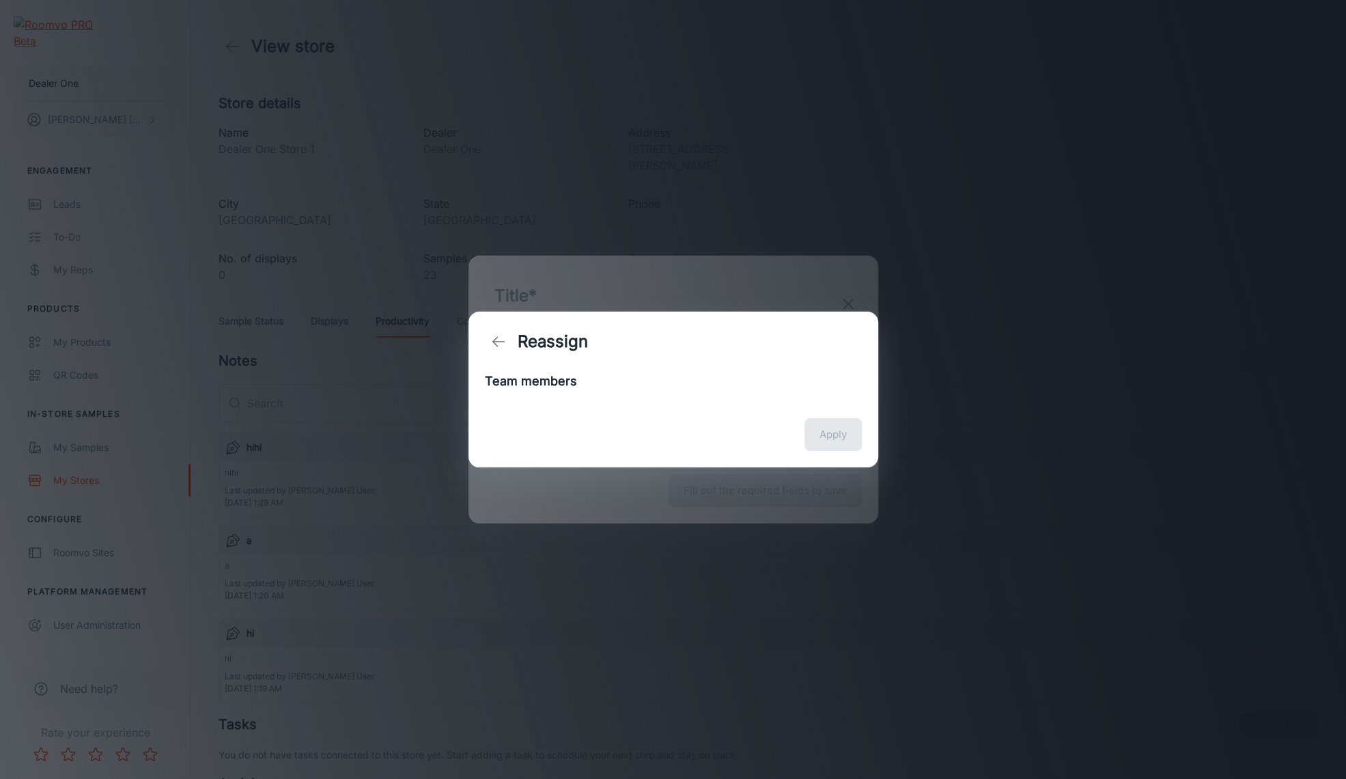
click at [661, 486] on div "Reassign Team members Apply" at bounding box center [673, 389] width 1346 height 779
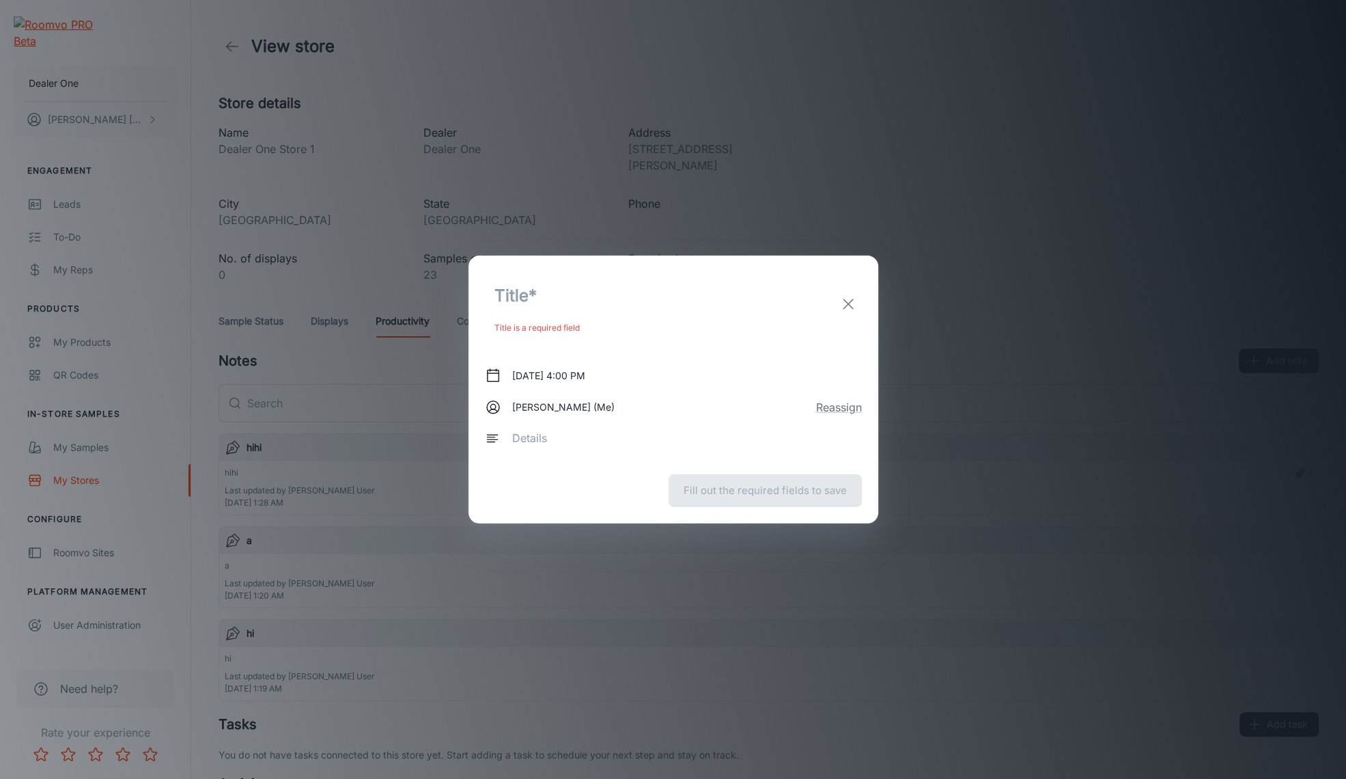
click at [510, 311] on input "text" at bounding box center [622, 295] width 275 height 46
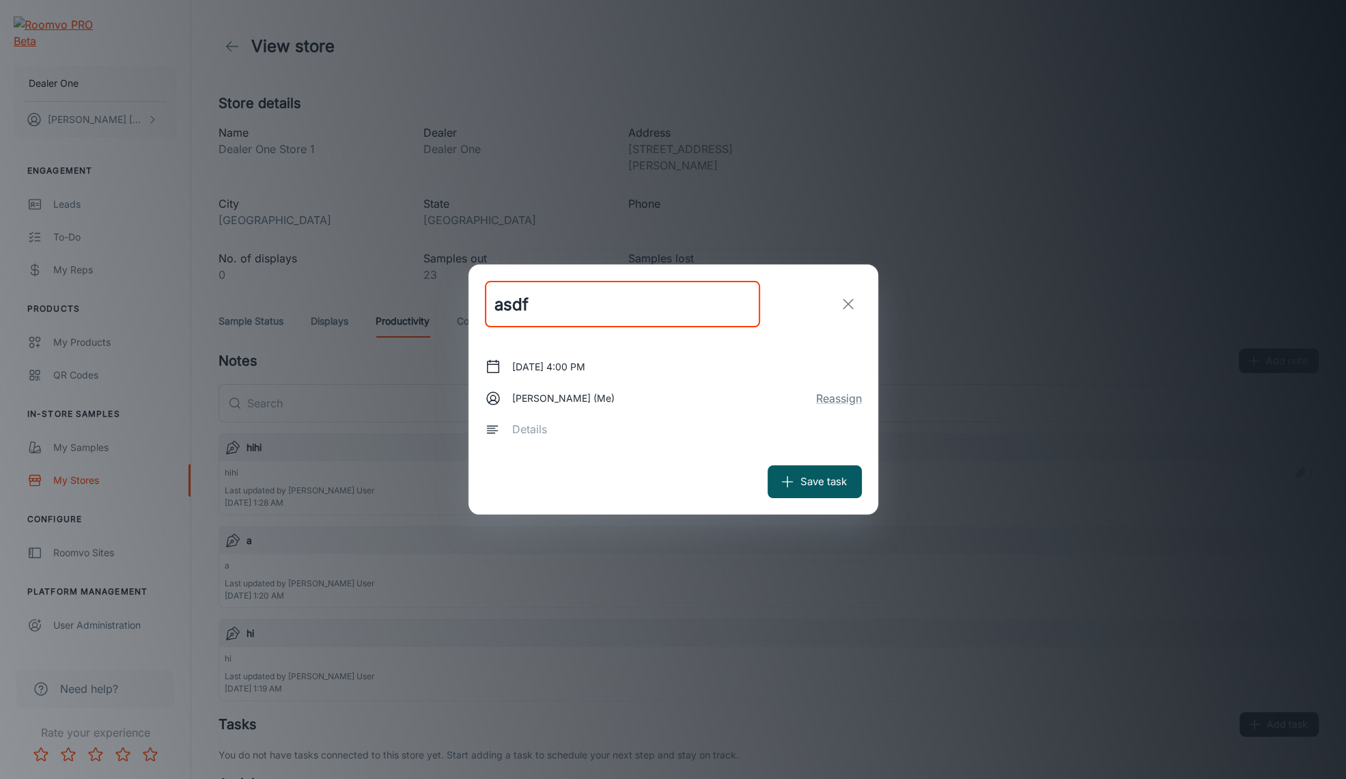
type input "asdf"
click at [848, 406] on div "[DATE] 4:00 PM [PERSON_NAME] (Me) Reassign x ​" at bounding box center [673, 396] width 377 height 105
click at [833, 404] on button "Reassign" at bounding box center [839, 398] width 46 height 16
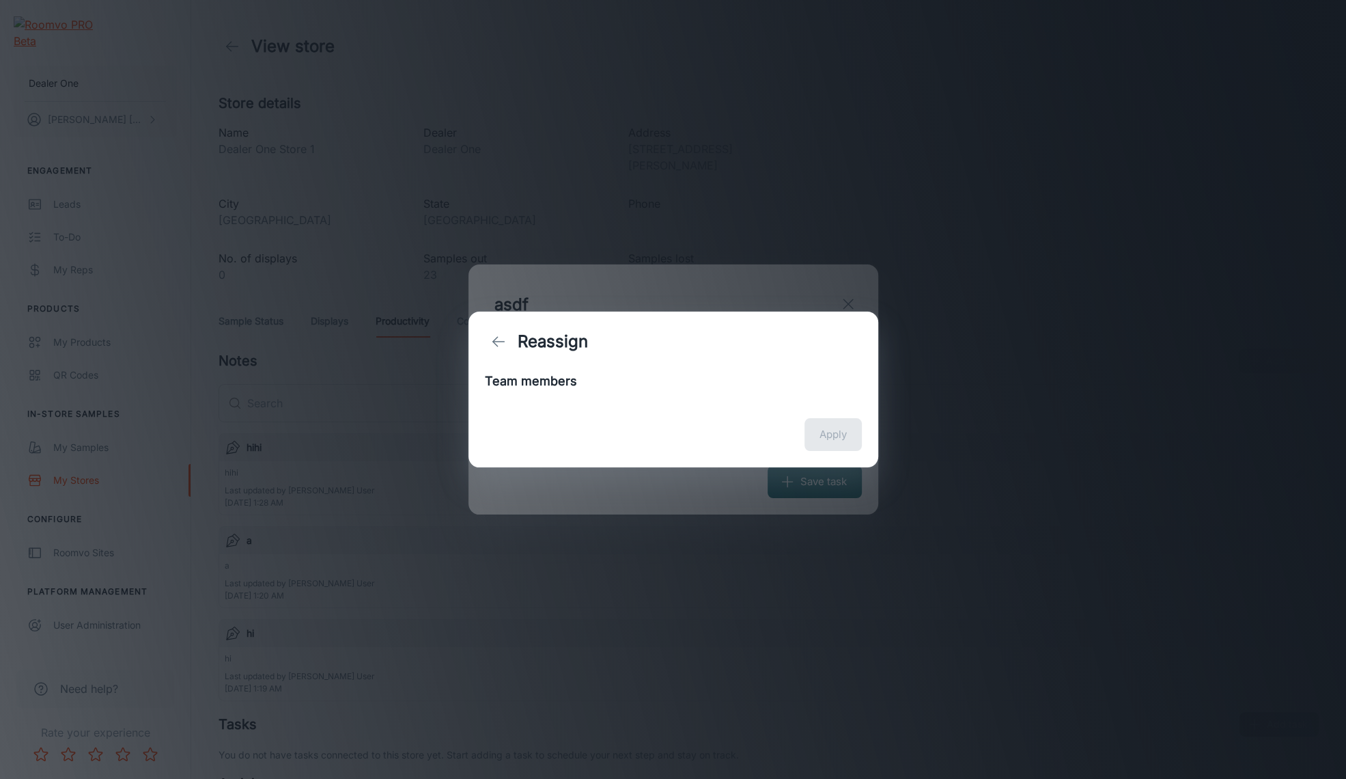
click at [553, 404] on div "Apply" at bounding box center [674, 435] width 410 height 66
click at [781, 470] on div "Reassign Team members Apply" at bounding box center [673, 389] width 1346 height 779
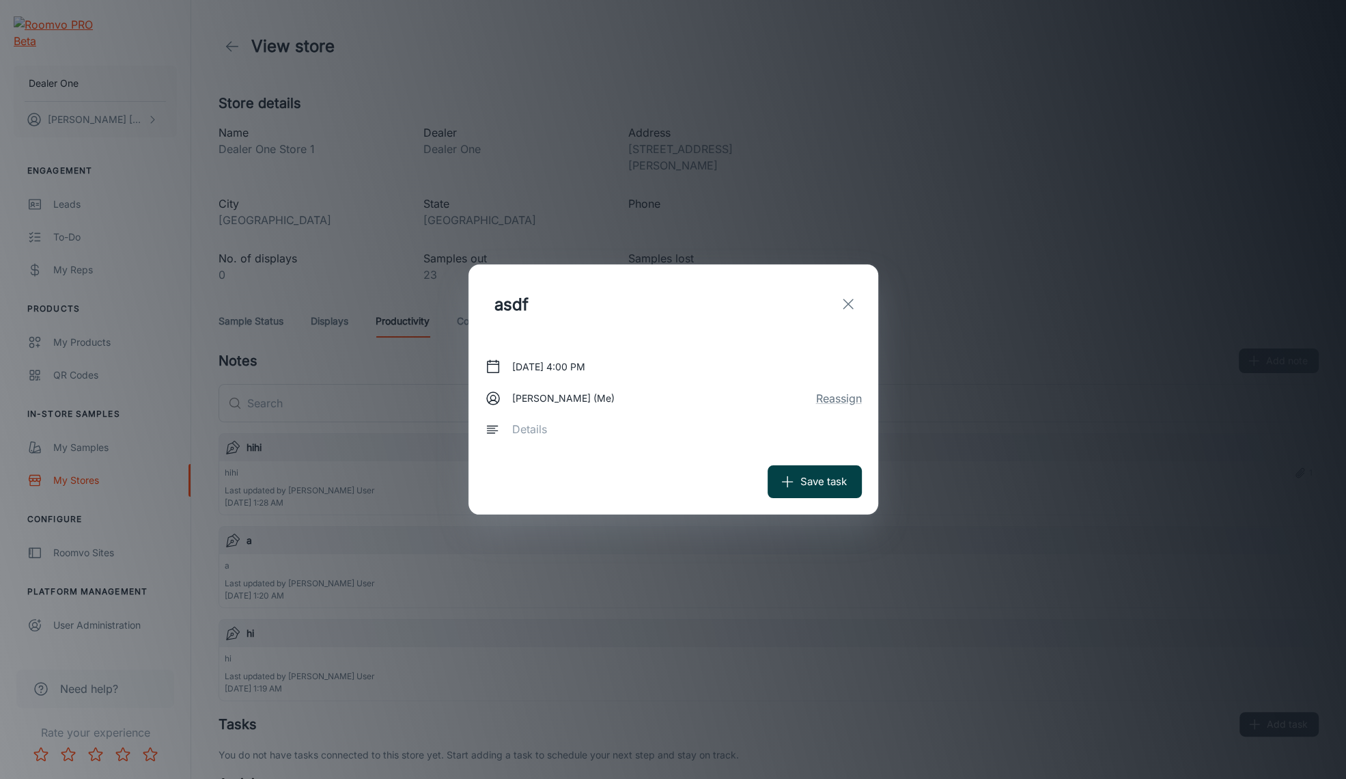
click at [829, 477] on button "Save task" at bounding box center [815, 481] width 94 height 33
click at [850, 394] on button "Reassign" at bounding box center [839, 398] width 46 height 16
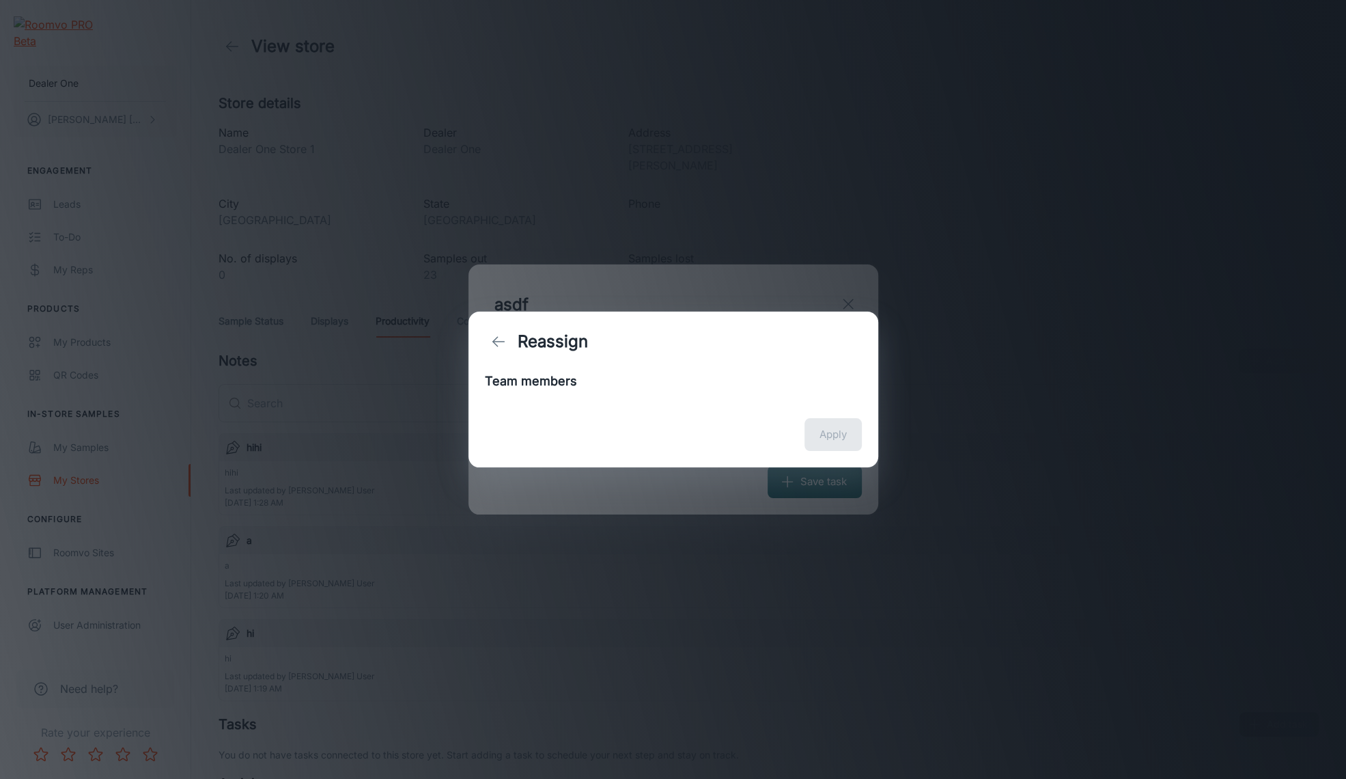
click at [973, 482] on div "Reassign Team members Apply" at bounding box center [673, 389] width 1346 height 779
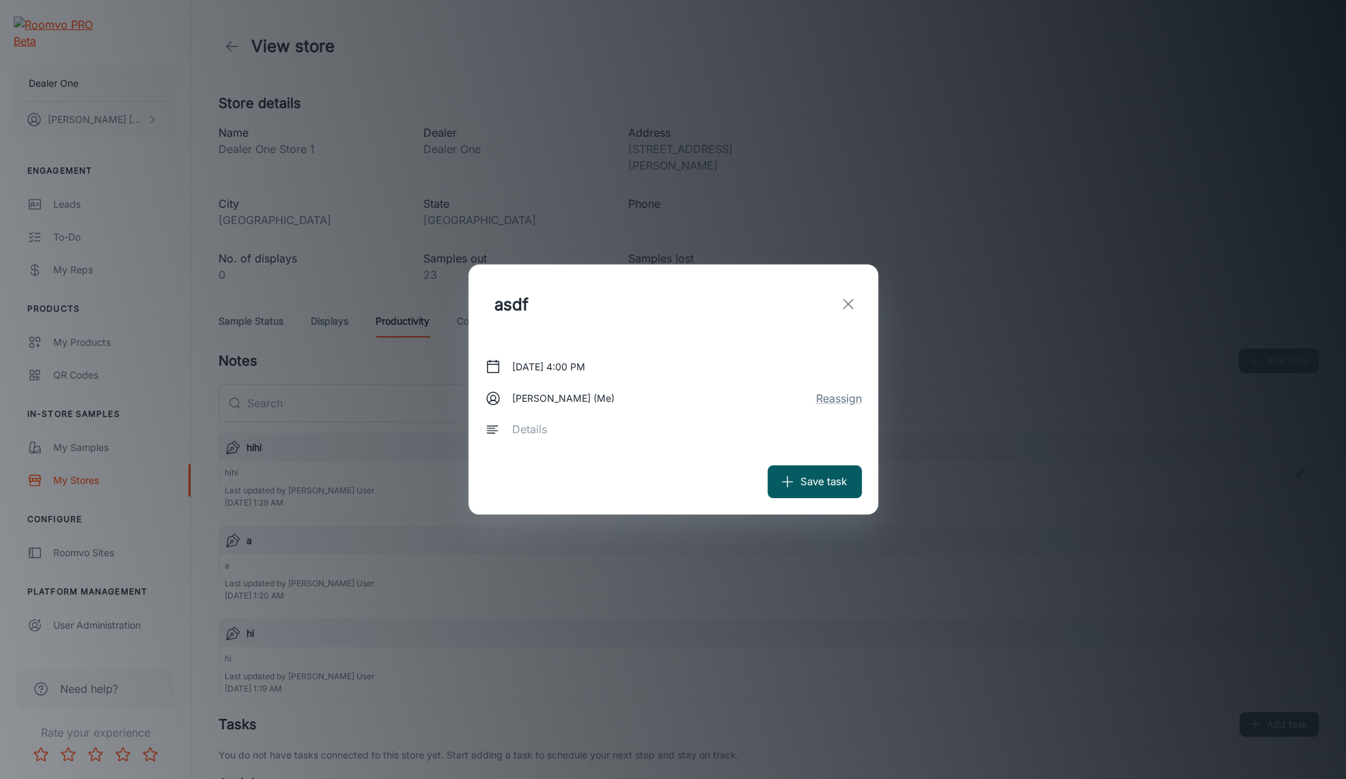
click at [500, 223] on div "asdf ​ [DATE] 4:00 PM [PERSON_NAME] (Me) Reassign x ​ Save task" at bounding box center [673, 389] width 1346 height 779
click at [120, 55] on div "asdf ​ [DATE] 4:00 PM [PERSON_NAME] (Me) Reassign x ​ Save task" at bounding box center [673, 389] width 1346 height 779
click at [831, 302] on div "asdf ​" at bounding box center [674, 303] width 410 height 79
click at [841, 306] on icon "exit" at bounding box center [848, 304] width 16 height 16
